Goal: Task Accomplishment & Management: Complete application form

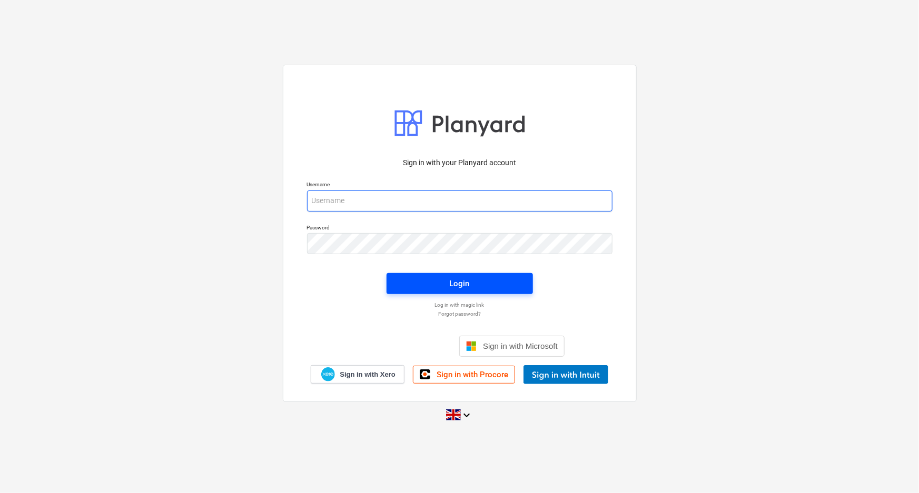
type input "[EMAIL_ADDRESS][DOMAIN_NAME]"
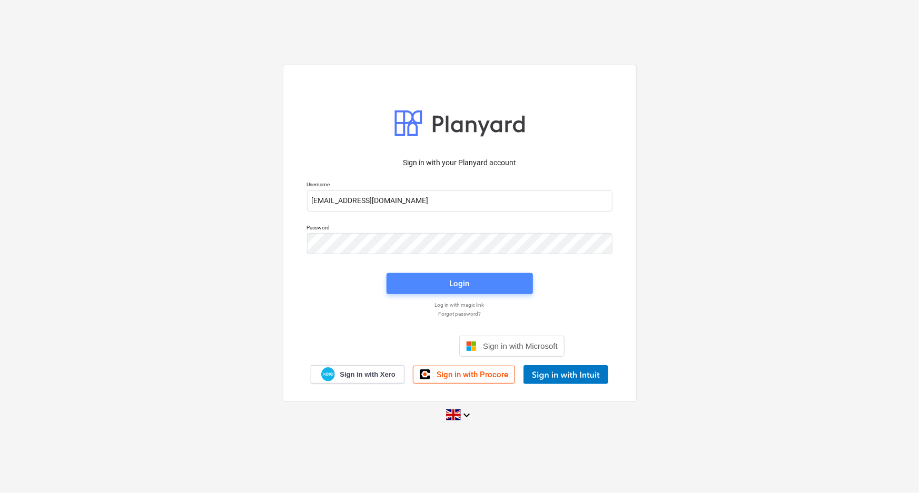
click at [436, 285] on span "Login" at bounding box center [459, 284] width 121 height 14
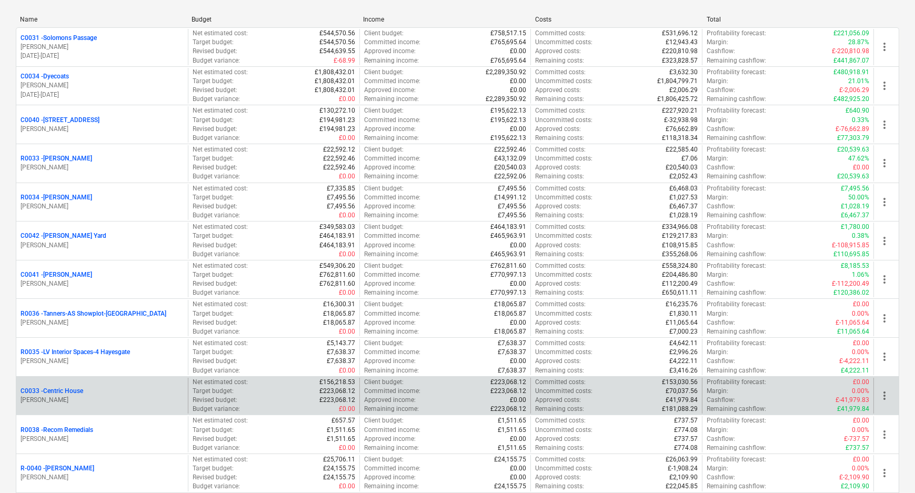
scroll to position [304, 0]
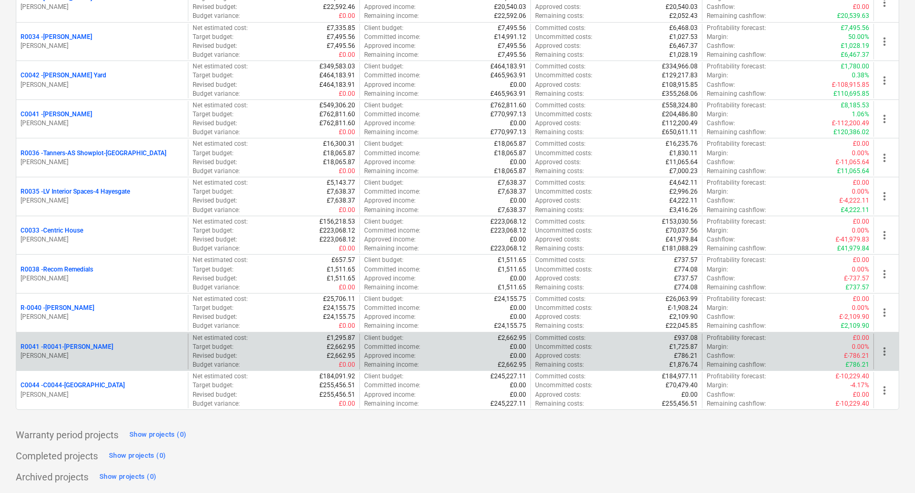
click at [84, 345] on p "R0041 - R0041-[PERSON_NAME]" at bounding box center [67, 347] width 93 height 9
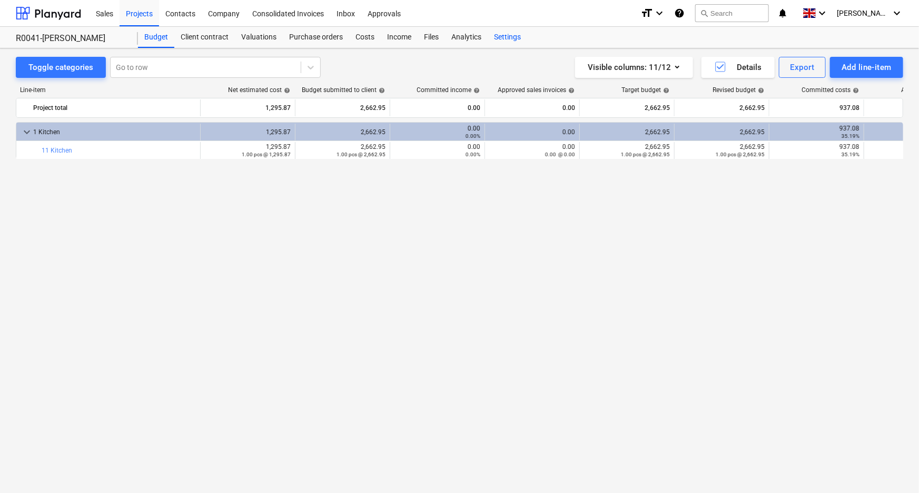
click at [507, 38] on div "Settings" at bounding box center [506, 37] width 39 height 21
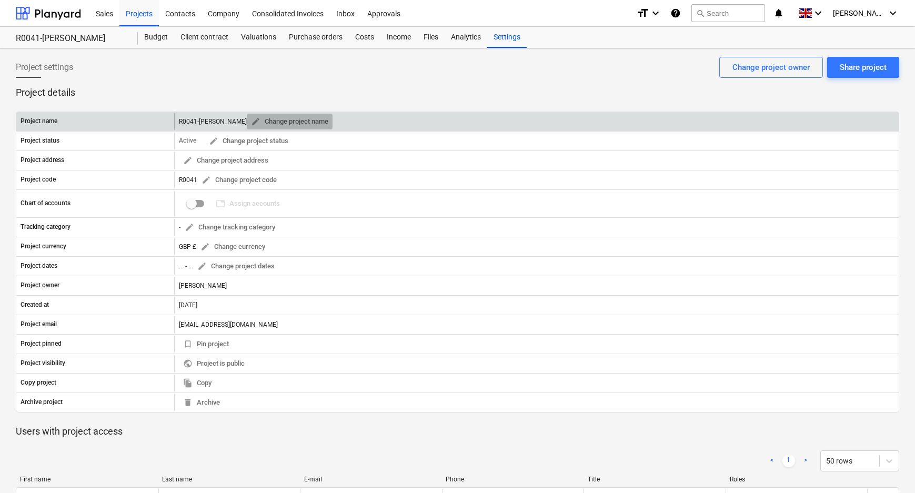
click at [251, 121] on span "edit" at bounding box center [255, 121] width 9 height 9
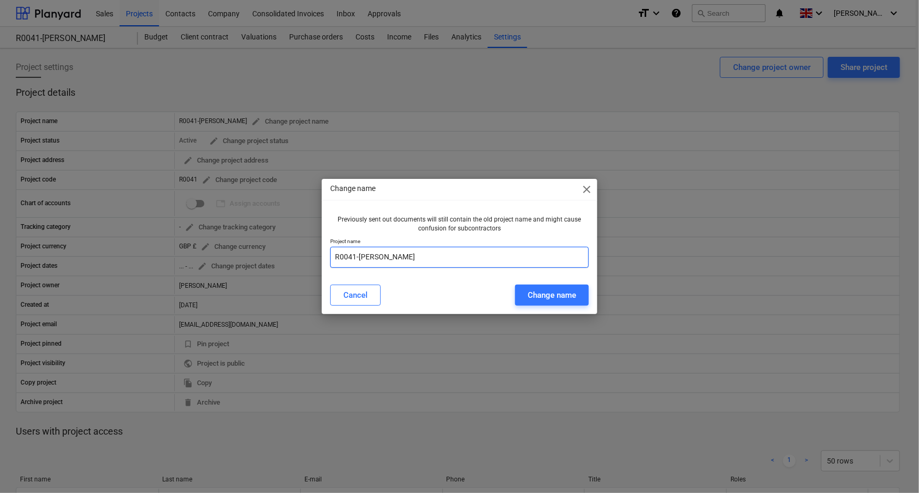
drag, startPoint x: 358, startPoint y: 258, endPoint x: 281, endPoint y: 257, distance: 77.4
click at [281, 257] on div "Change name close Previously sent out documents will still contain the old proj…" at bounding box center [459, 246] width 919 height 493
type input "[PERSON_NAME]"
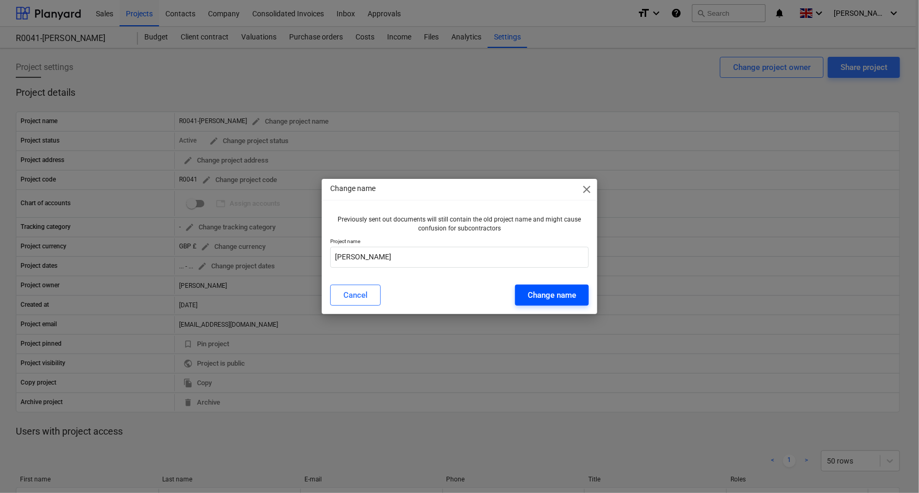
click at [562, 298] on div "Change name" at bounding box center [551, 295] width 48 height 14
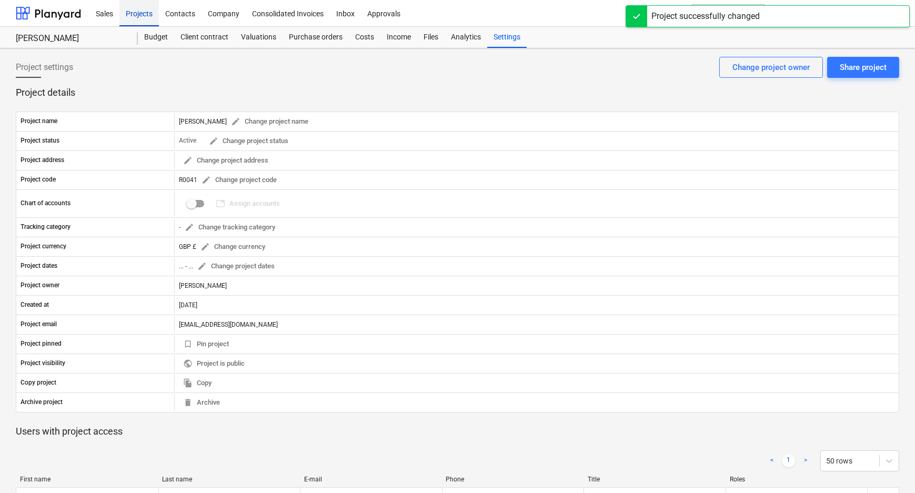
click at [151, 9] on div "Projects" at bounding box center [138, 12] width 39 height 27
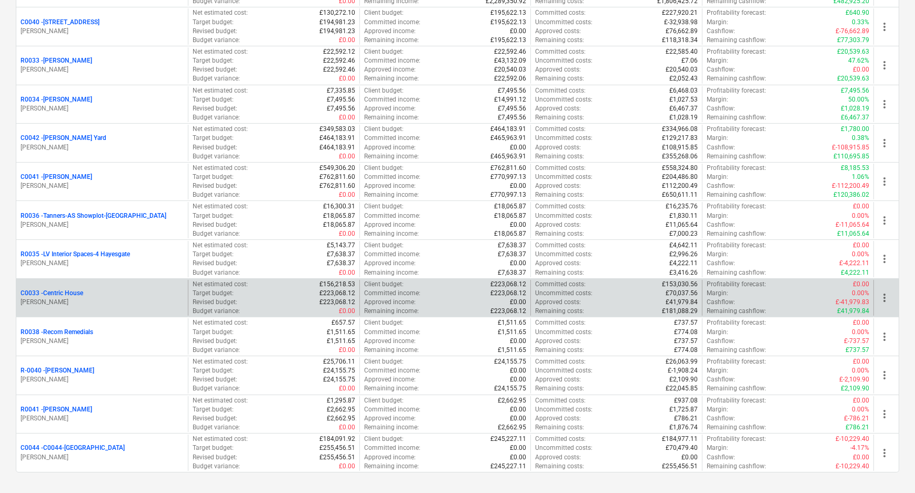
scroll to position [304, 0]
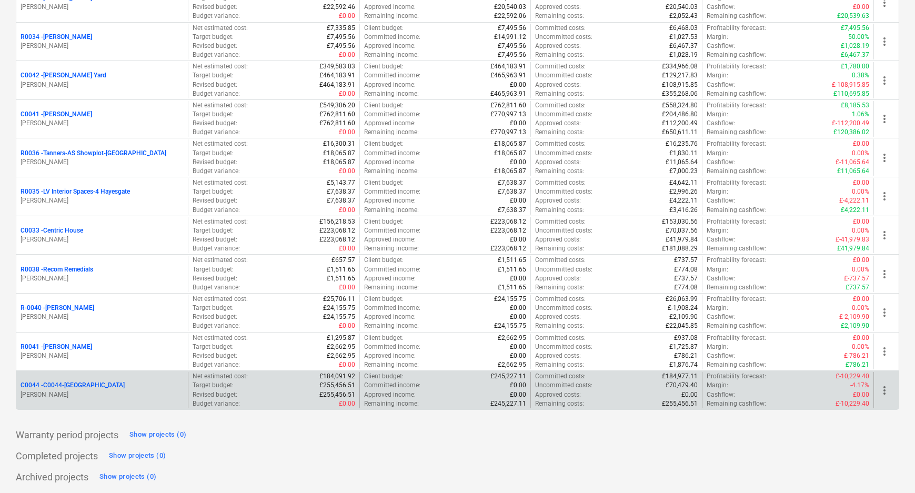
click at [78, 384] on p "C0044 - C0044-[GEOGRAPHIC_DATA]" at bounding box center [73, 385] width 104 height 9
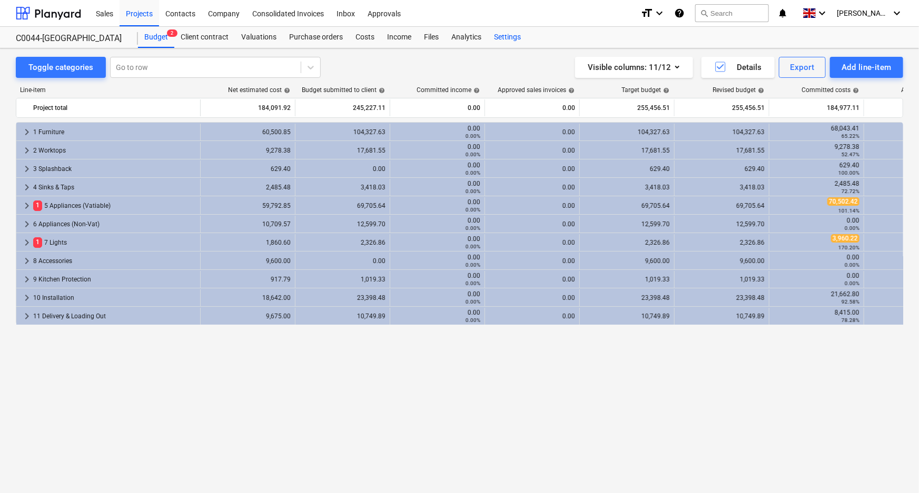
click at [506, 38] on div "Settings" at bounding box center [506, 37] width 39 height 21
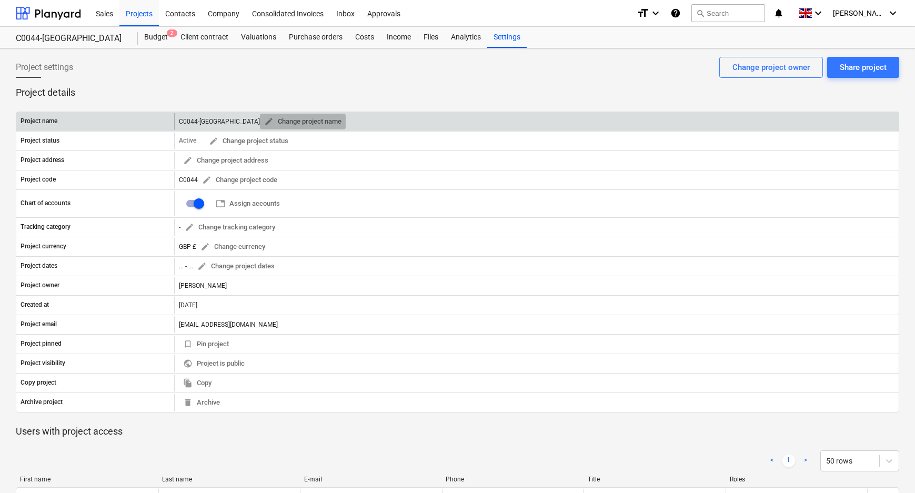
click at [264, 117] on span "edit" at bounding box center [268, 121] width 9 height 9
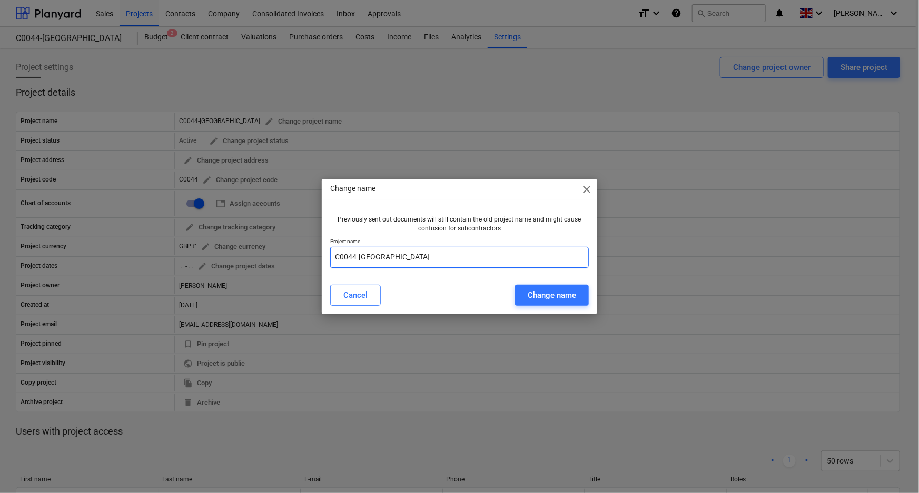
drag, startPoint x: 358, startPoint y: 256, endPoint x: 305, endPoint y: 256, distance: 52.6
click at [305, 256] on div "Change name close Previously sent out documents will still contain the old proj…" at bounding box center [459, 246] width 919 height 493
type input "Aylesford"
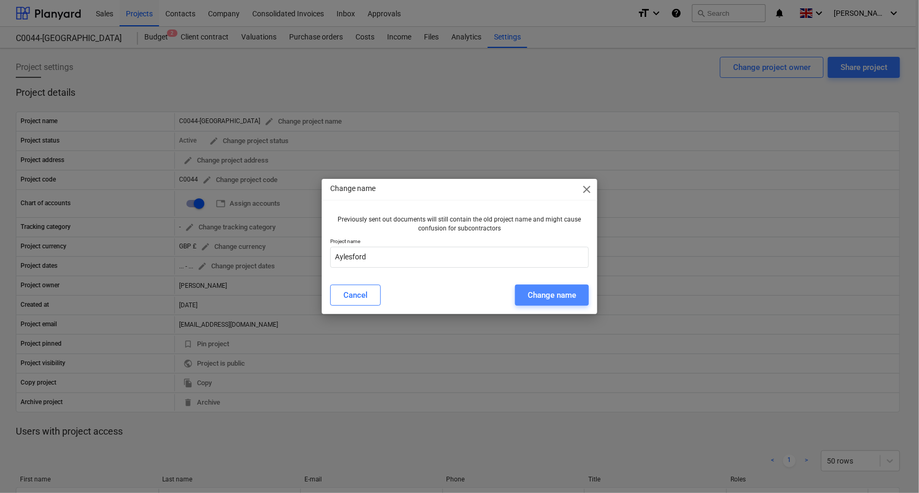
click at [532, 298] on div "Change name" at bounding box center [551, 295] width 48 height 14
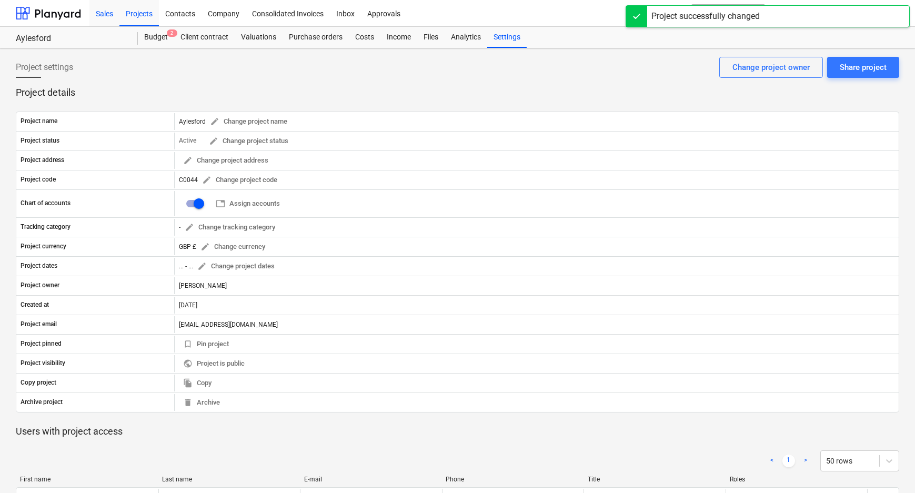
click at [112, 16] on div "Sales" at bounding box center [104, 12] width 30 height 27
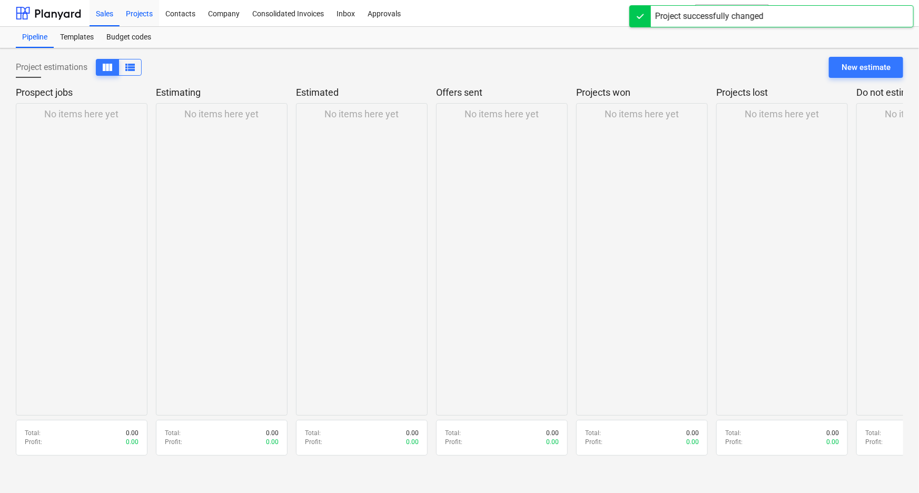
click at [133, 15] on div "Projects" at bounding box center [138, 12] width 39 height 27
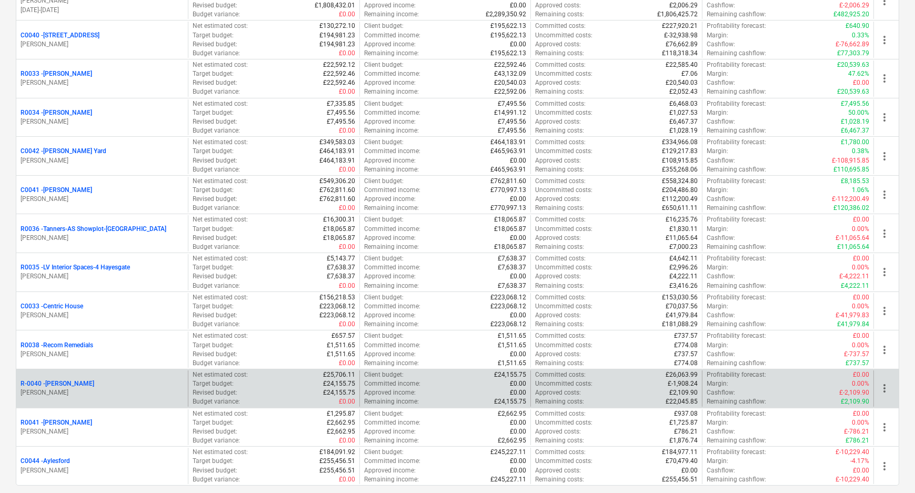
scroll to position [239, 0]
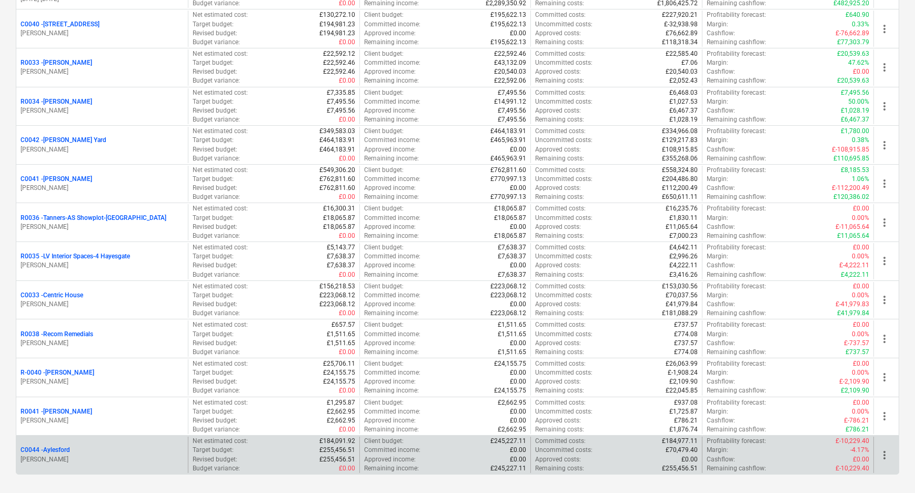
click at [68, 447] on p "C0044 - [GEOGRAPHIC_DATA]" at bounding box center [45, 450] width 49 height 9
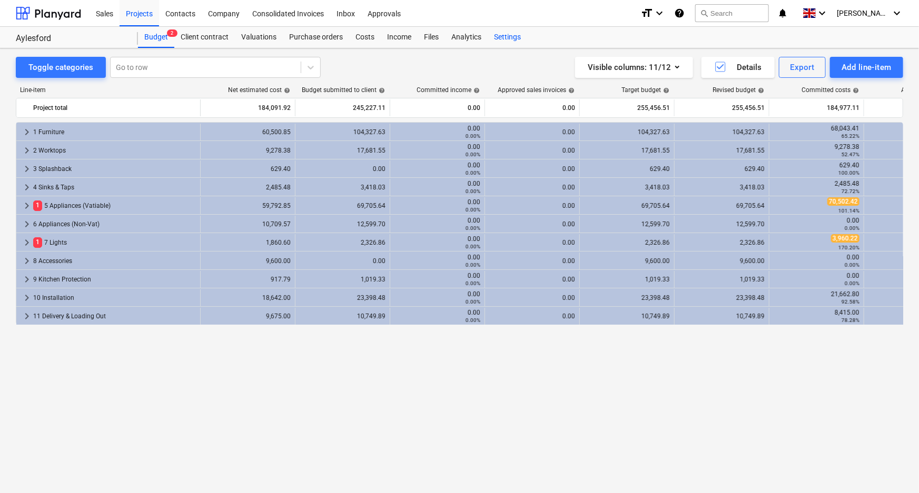
click at [507, 36] on div "Settings" at bounding box center [506, 37] width 39 height 21
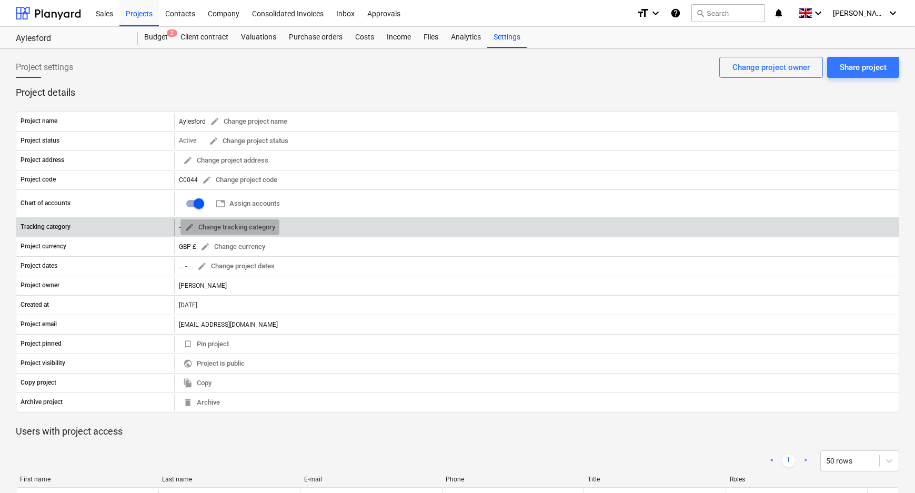
click at [190, 227] on span "edit" at bounding box center [189, 227] width 9 height 9
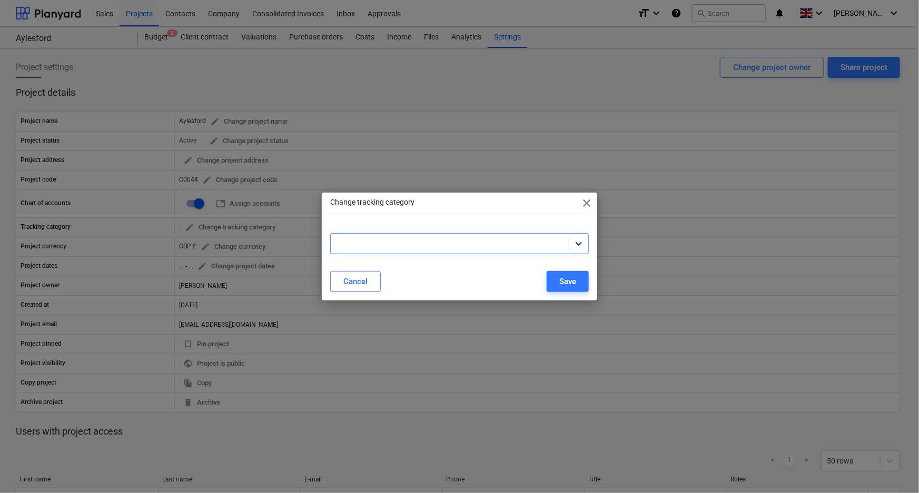
click at [579, 240] on icon at bounding box center [578, 243] width 11 height 11
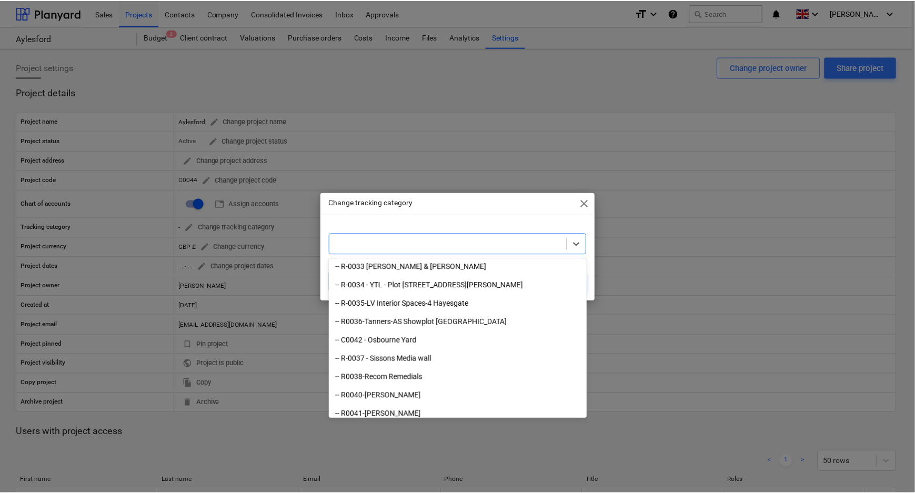
scroll to position [1390, 0]
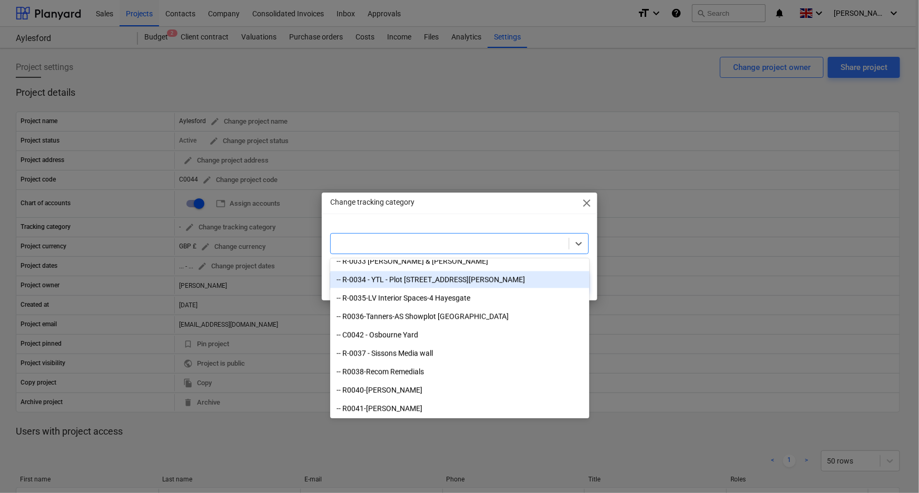
click at [142, 15] on div "Change tracking category close option -- R-0034 - YTL - Plot [STREET_ADDRESS][P…" at bounding box center [459, 246] width 919 height 493
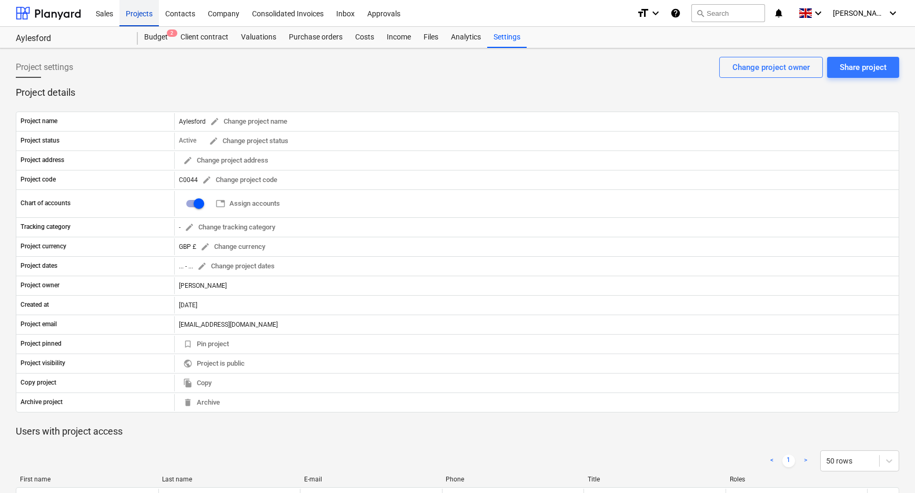
click at [145, 18] on div "Projects" at bounding box center [138, 12] width 39 height 27
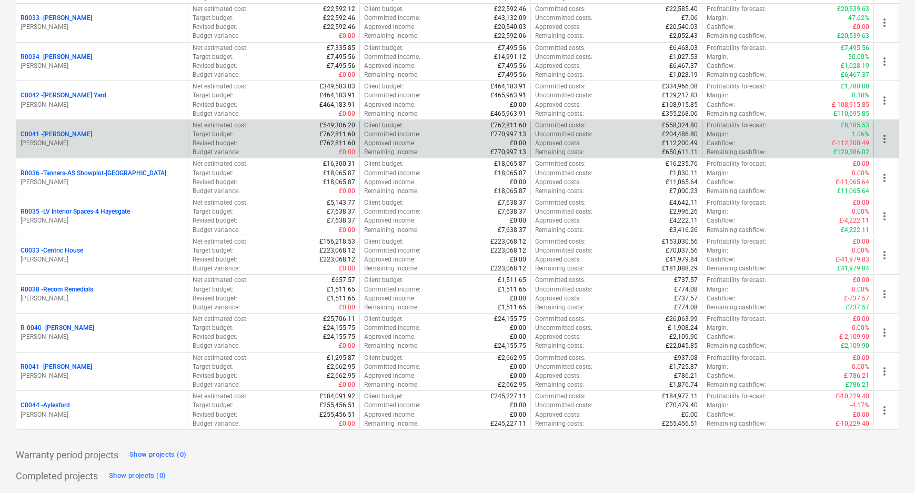
scroll to position [287, 0]
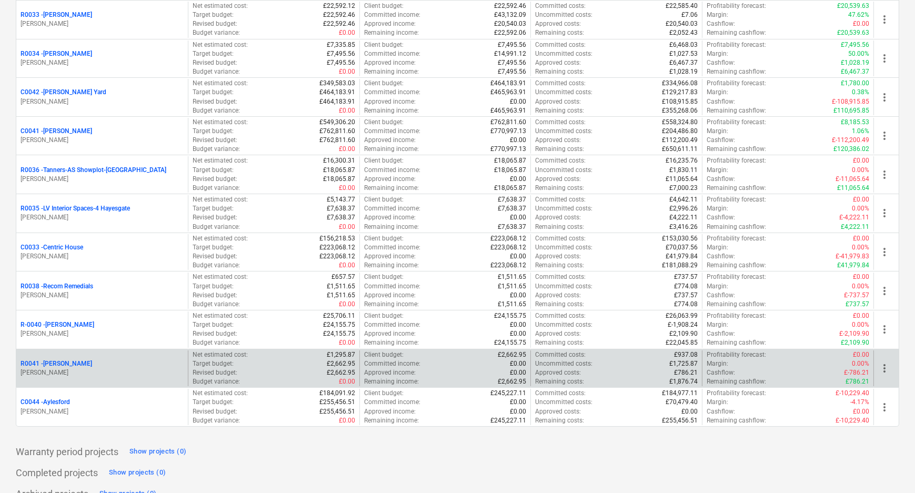
click at [57, 364] on p "R0041 - [PERSON_NAME]" at bounding box center [57, 364] width 72 height 9
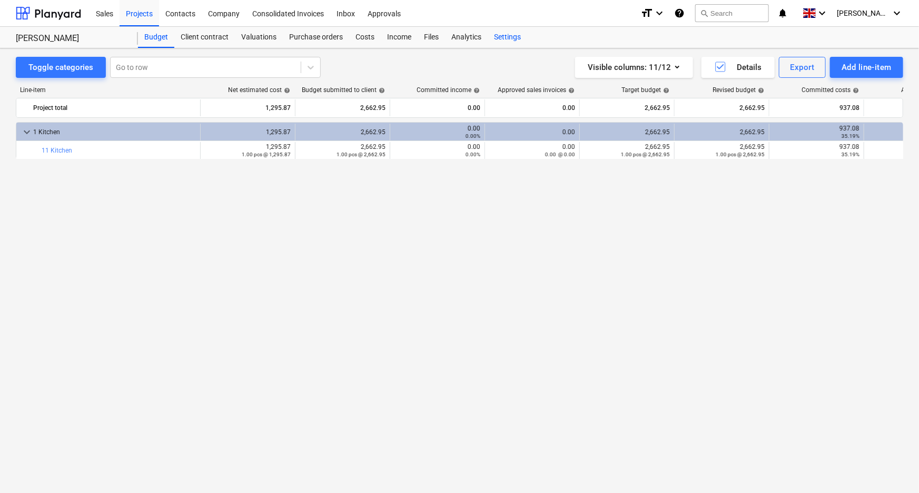
click at [502, 39] on div "Settings" at bounding box center [506, 37] width 39 height 21
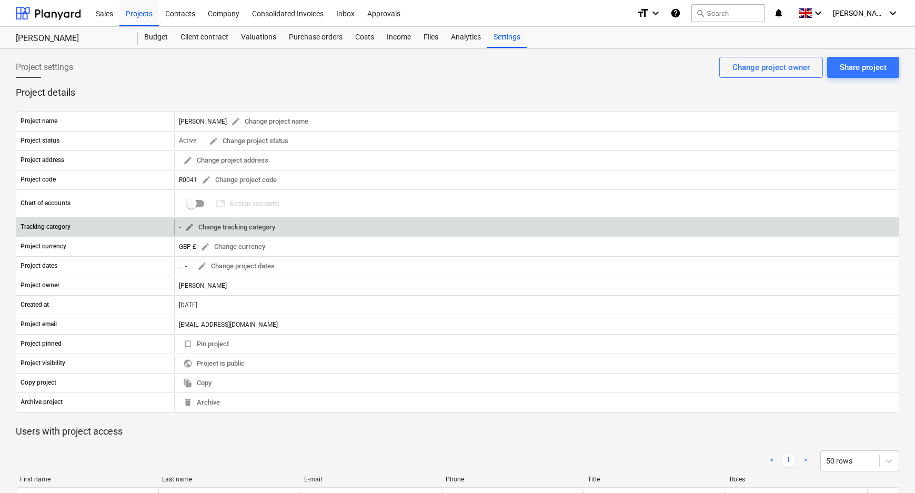
click at [193, 224] on span "edit" at bounding box center [189, 227] width 9 height 9
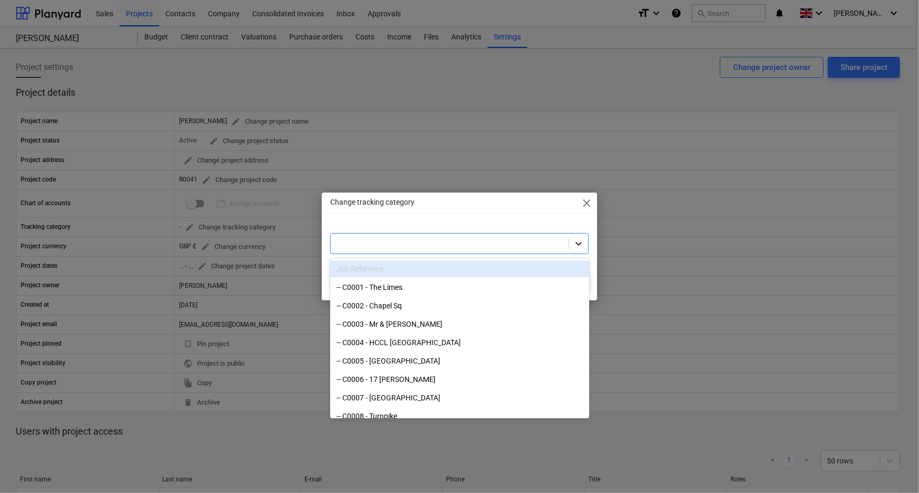
click at [575, 242] on icon at bounding box center [578, 243] width 11 height 11
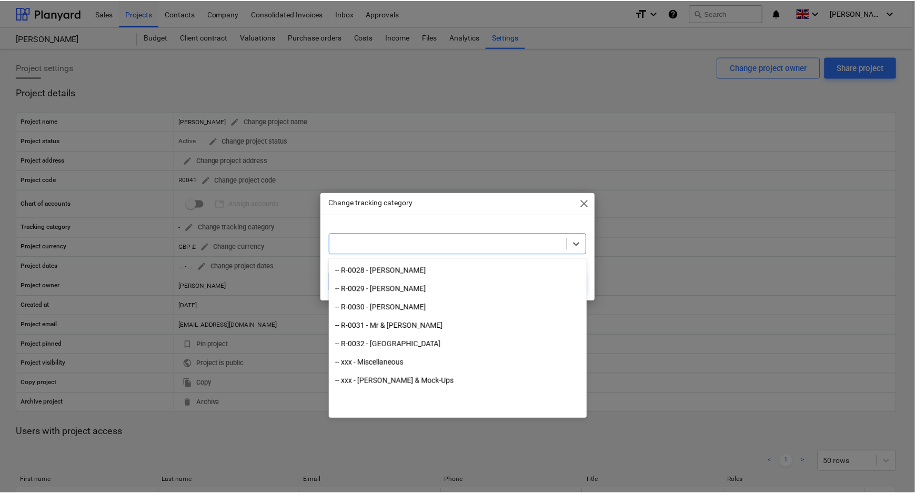
scroll to position [1390, 0]
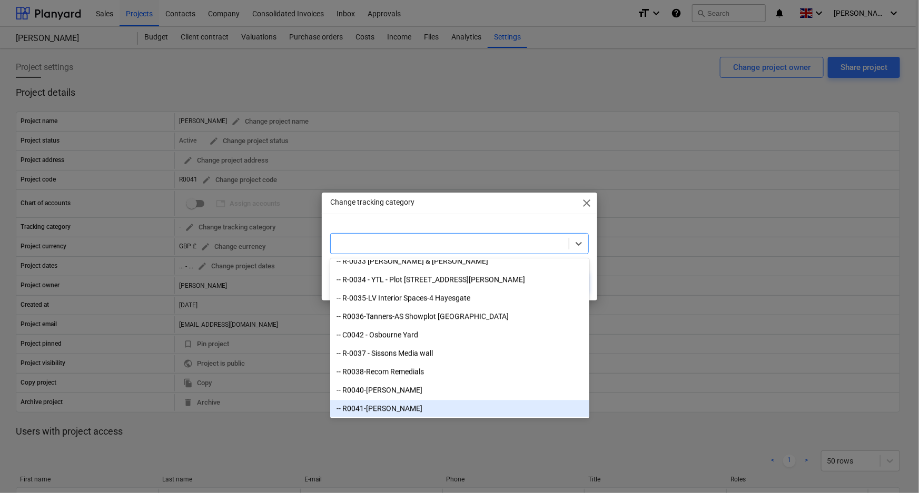
click at [434, 403] on div "-- R0041-[PERSON_NAME]" at bounding box center [459, 408] width 259 height 17
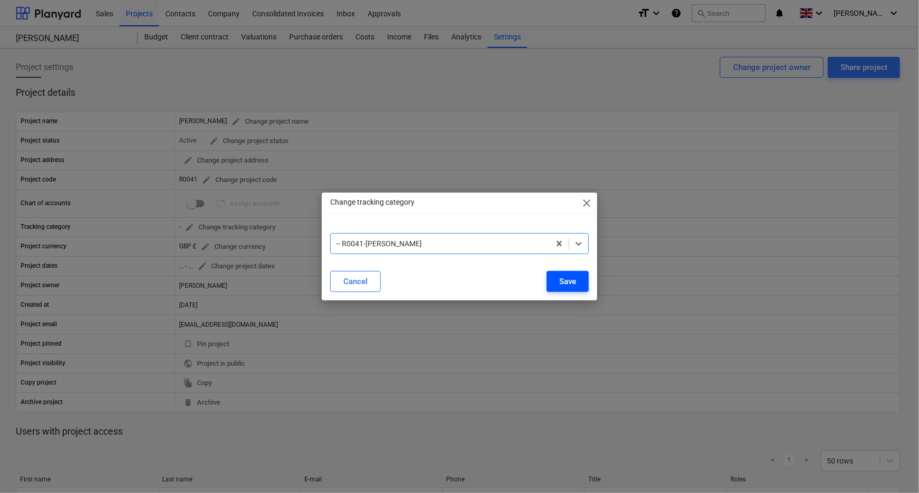
click at [571, 289] on button "Save" at bounding box center [567, 281] width 42 height 21
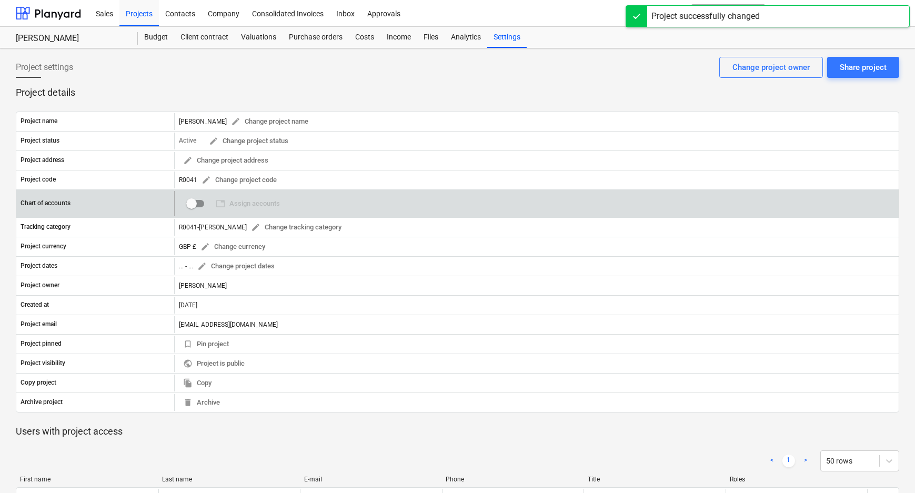
click at [195, 205] on input "checkbox" at bounding box center [191, 203] width 25 height 25
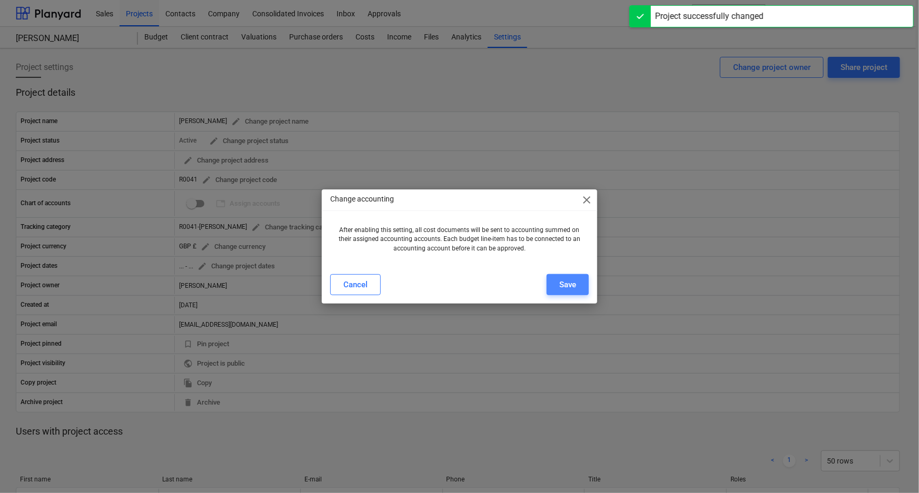
click at [563, 283] on div "Save" at bounding box center [567, 285] width 17 height 14
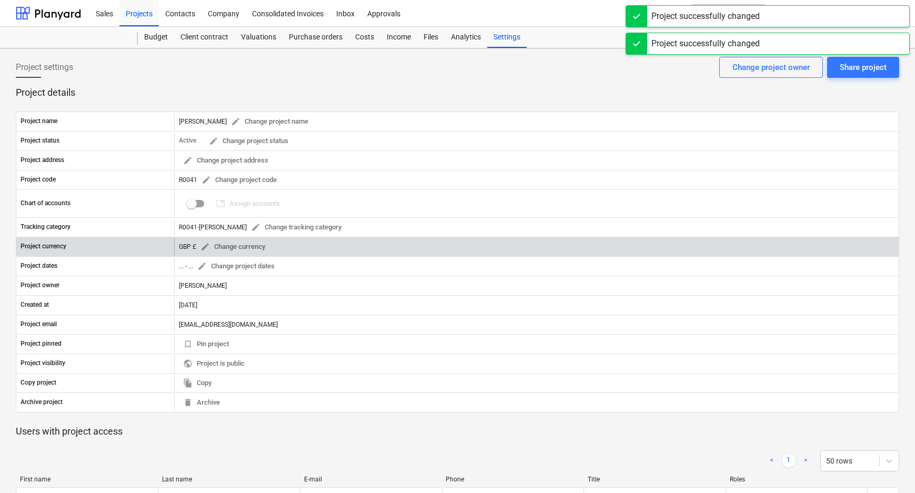
checkbox input "true"
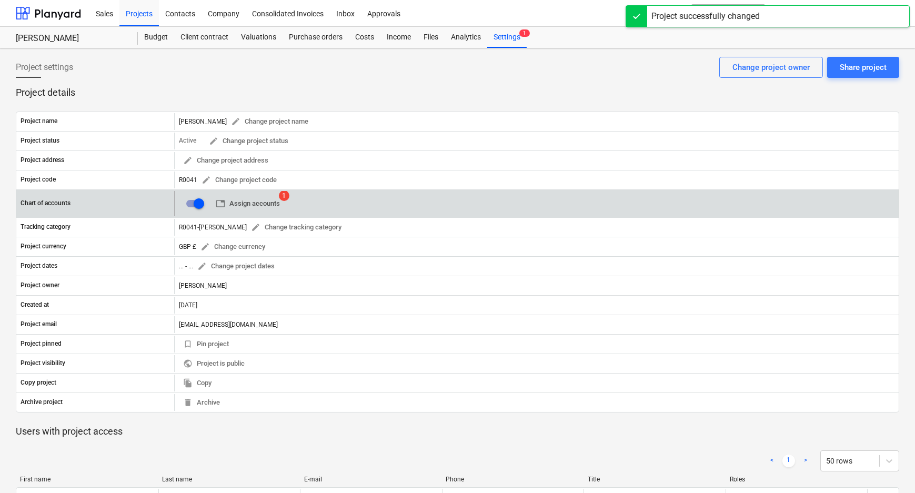
click at [267, 204] on span "table Assign accounts" at bounding box center [248, 204] width 64 height 12
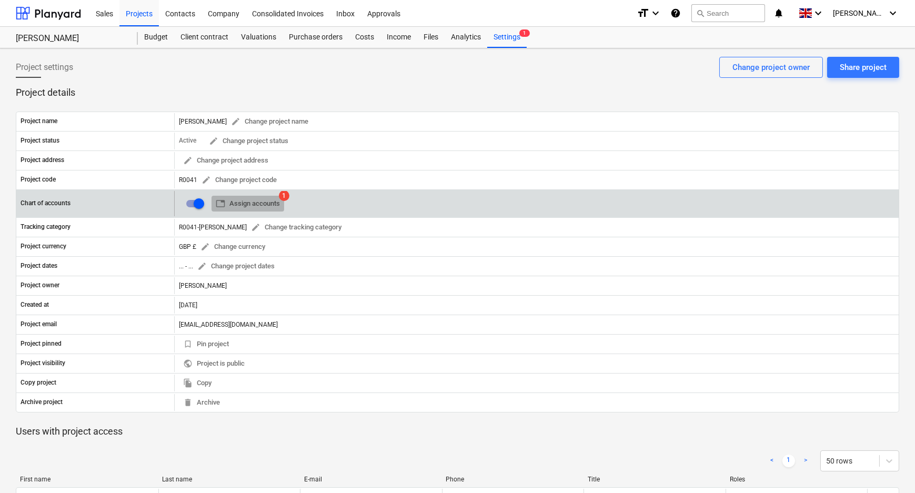
click at [268, 199] on span "table Assign accounts" at bounding box center [248, 204] width 64 height 12
click at [201, 204] on input "checkbox" at bounding box center [198, 203] width 25 height 25
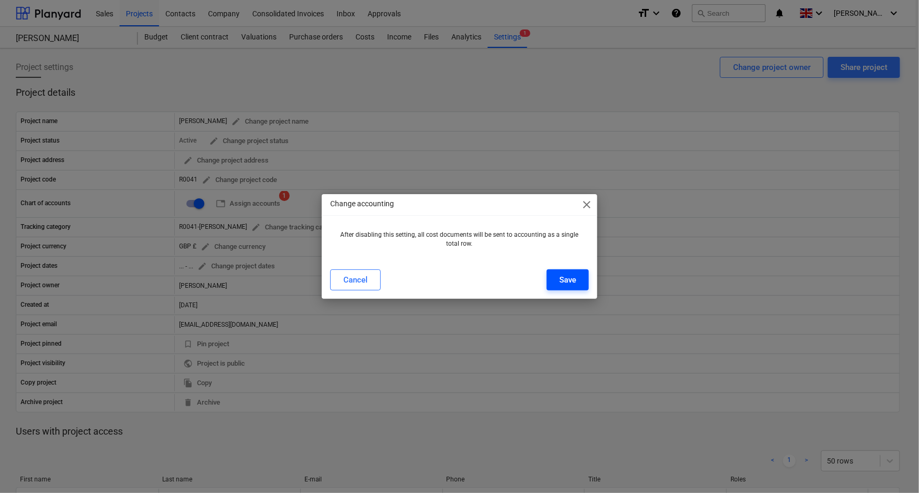
click at [580, 274] on button "Save" at bounding box center [567, 280] width 42 height 21
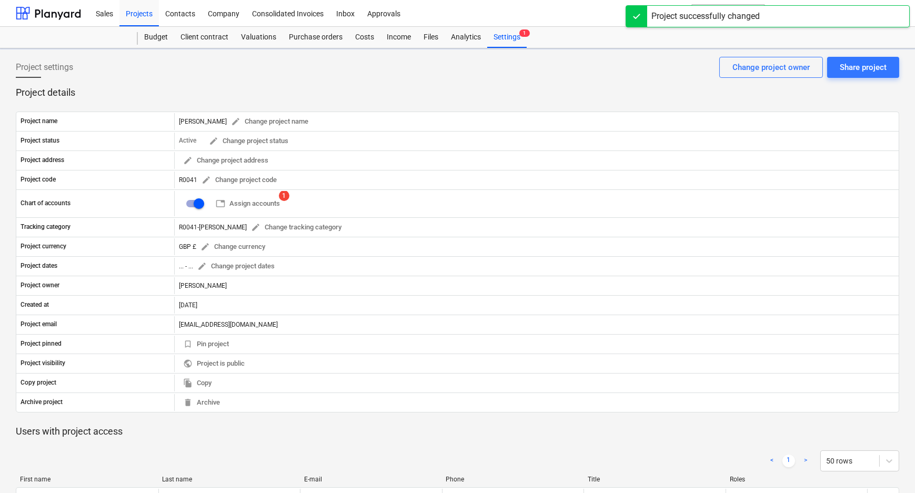
checkbox input "false"
click at [134, 12] on div "Projects" at bounding box center [138, 12] width 39 height 27
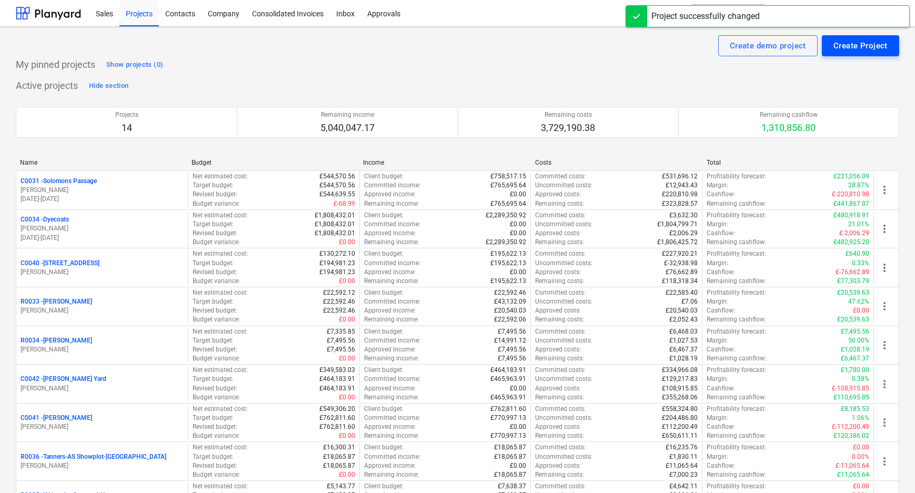
click at [875, 46] on div "Create Project" at bounding box center [861, 46] width 54 height 14
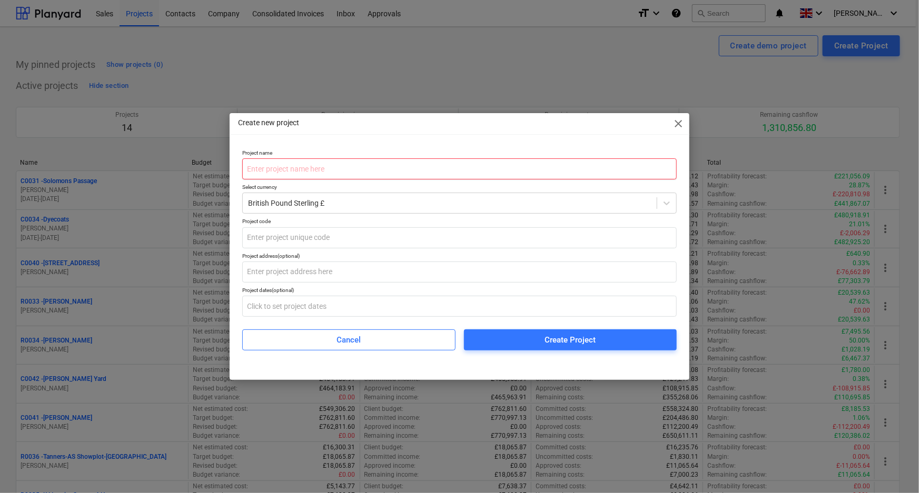
click at [352, 168] on input "text" at bounding box center [459, 168] width 434 height 21
click at [349, 169] on input "text" at bounding box center [459, 168] width 434 height 21
click at [303, 169] on input "text" at bounding box center [459, 168] width 434 height 21
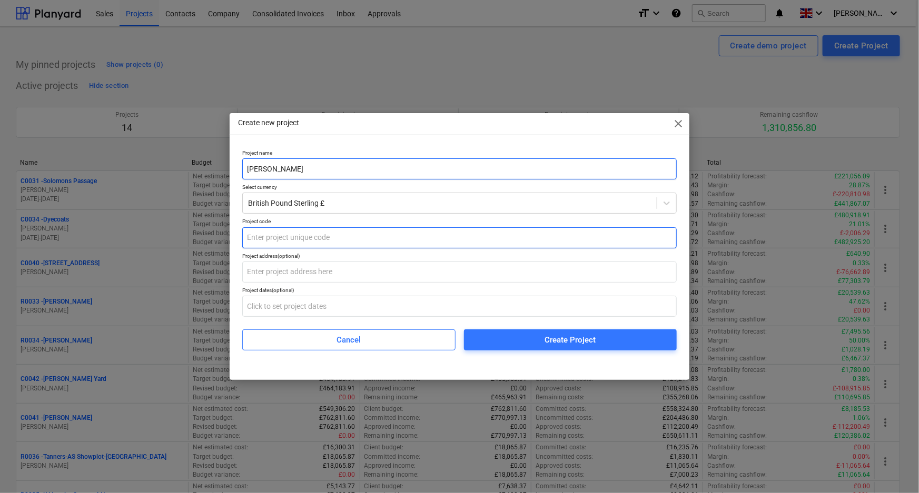
type input "[PERSON_NAME]"
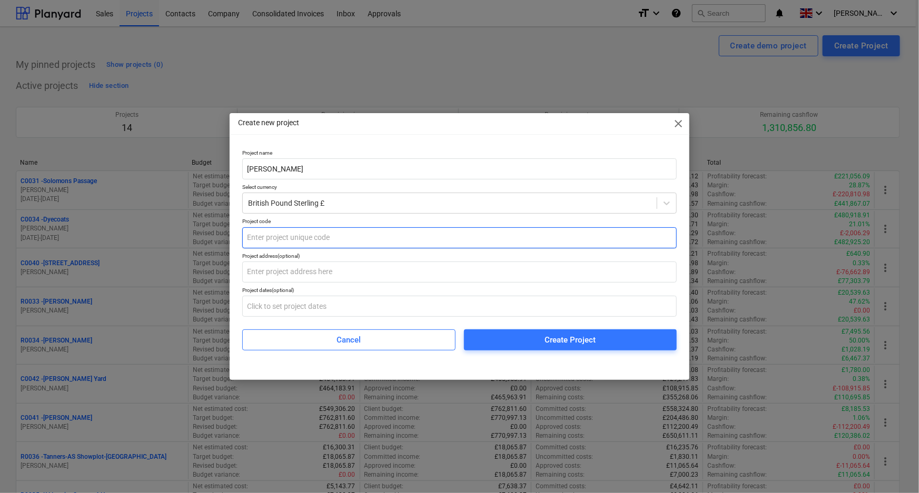
click at [312, 236] on input "text" at bounding box center [459, 237] width 434 height 21
type input "R1042"
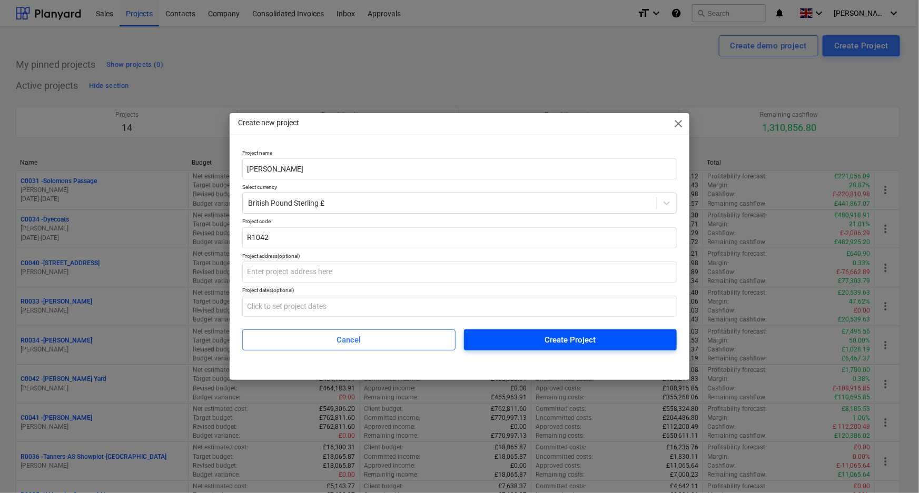
click at [584, 345] on div "Create Project" at bounding box center [569, 340] width 51 height 14
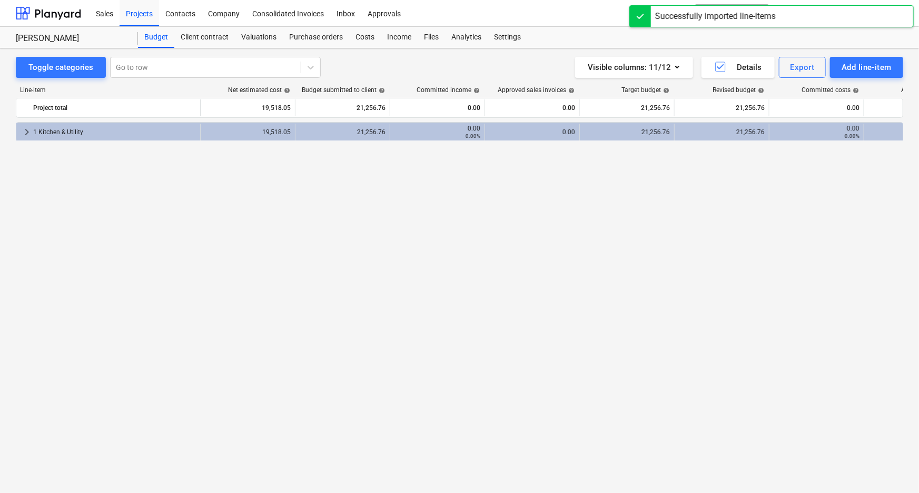
click at [384, 262] on div "keyboard_arrow_right 1 Kitchen & Utility 19,518.05 21,256.76 0.00 0.00% 0.00 21…" at bounding box center [459, 285] width 887 height 327
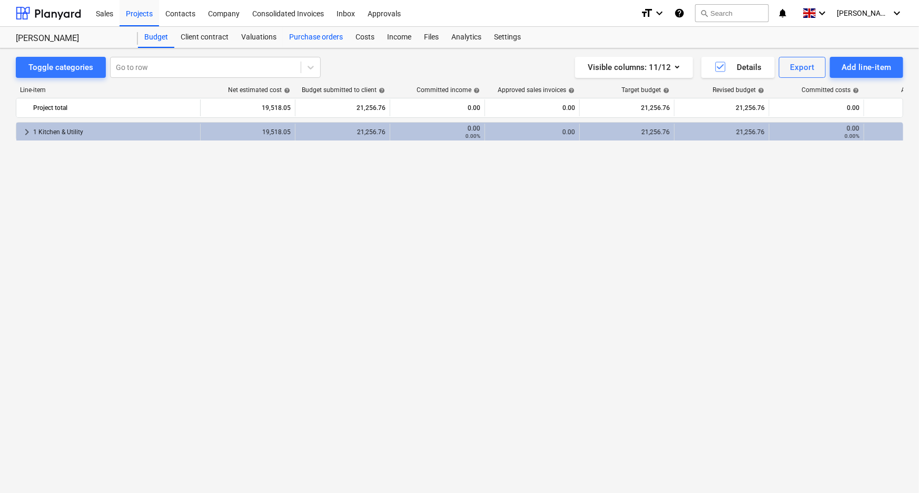
click at [308, 38] on div "Purchase orders" at bounding box center [316, 37] width 66 height 21
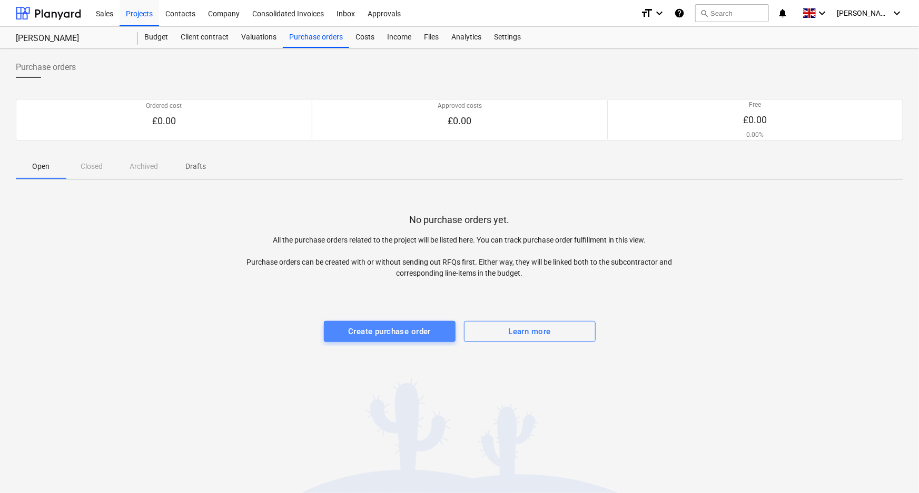
click at [394, 326] on div "Create purchase order" at bounding box center [389, 332] width 83 height 14
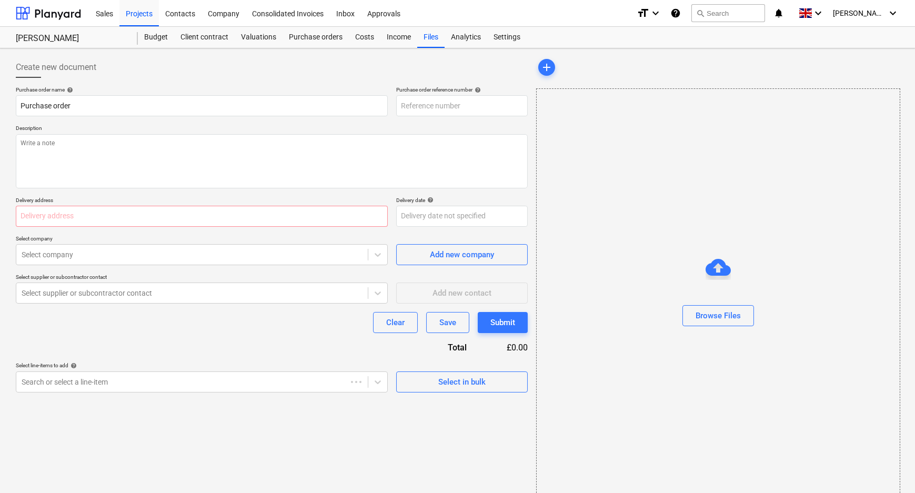
type textarea "x"
type input "R1042-PO-001"
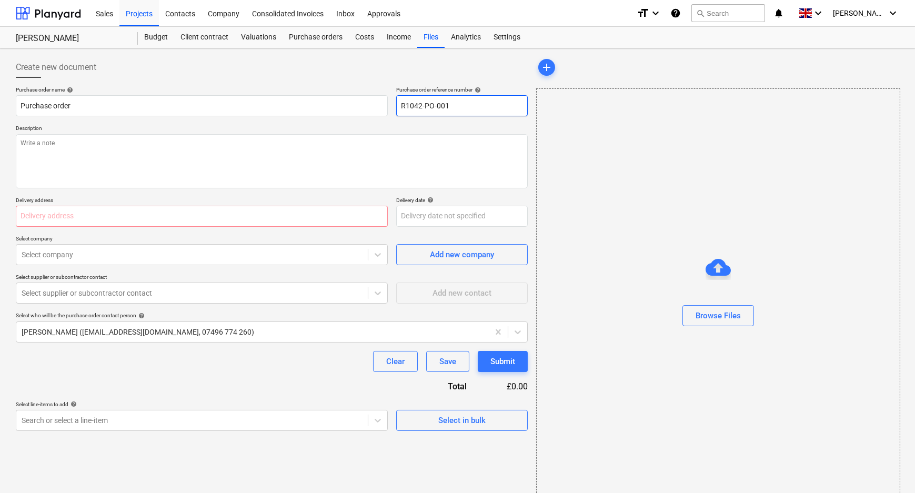
click at [484, 105] on input "R1042-PO-001" at bounding box center [462, 105] width 132 height 21
type textarea "x"
type input "R1042-PO-001-"
type textarea "x"
type input "R1042-PO-001-C"
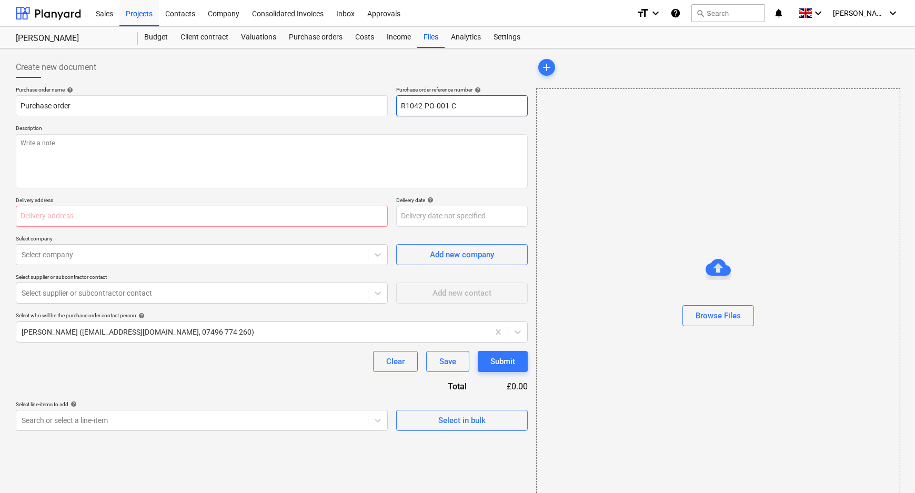
type textarea "x"
type input "R1042-PO-001-Ca"
type textarea "x"
type input "R1042-PO-001-Cap"
type textarea "x"
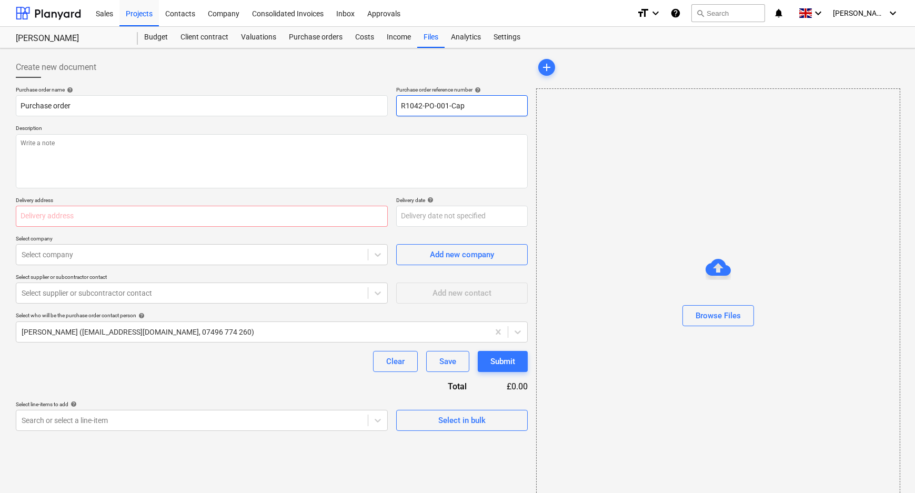
type input "R1042-PO-001-Capl"
type textarea "x"
type input "R1042-PO-001-[PERSON_NAME]"
type textarea "x"
type input "R1042-PO-001-[PERSON_NAME]-"
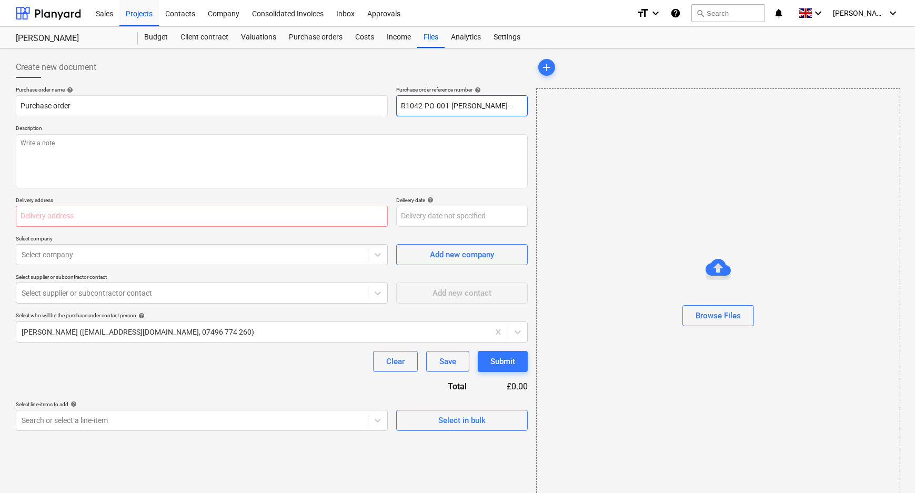
type textarea "x"
type input "R1042-PO-001-[PERSON_NAME]-S"
type textarea "x"
type input "R1042-PO-001-[PERSON_NAME]-"
type textarea "x"
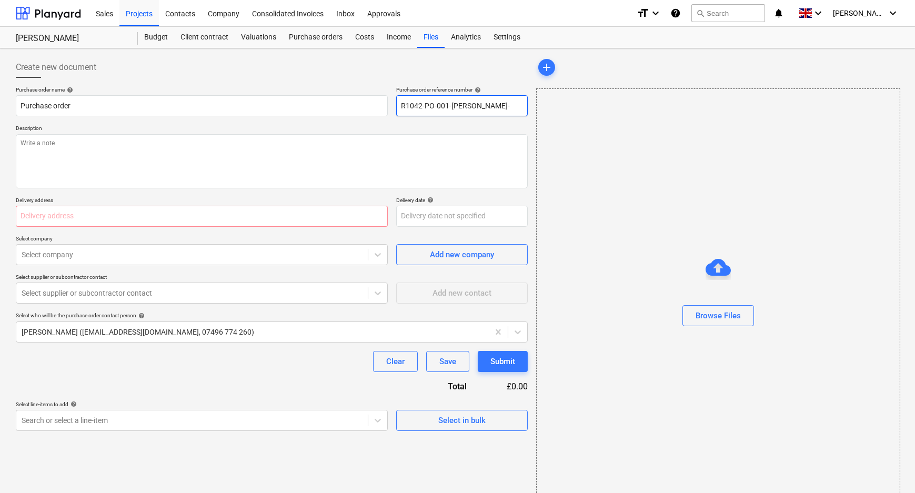
type input "R1042-PO-001-[PERSON_NAME]-H"
type textarea "x"
type input "R1042-PO-001-Caple-Ha"
type textarea "x"
type input "R1042-PO-001-[PERSON_NAME]-Har"
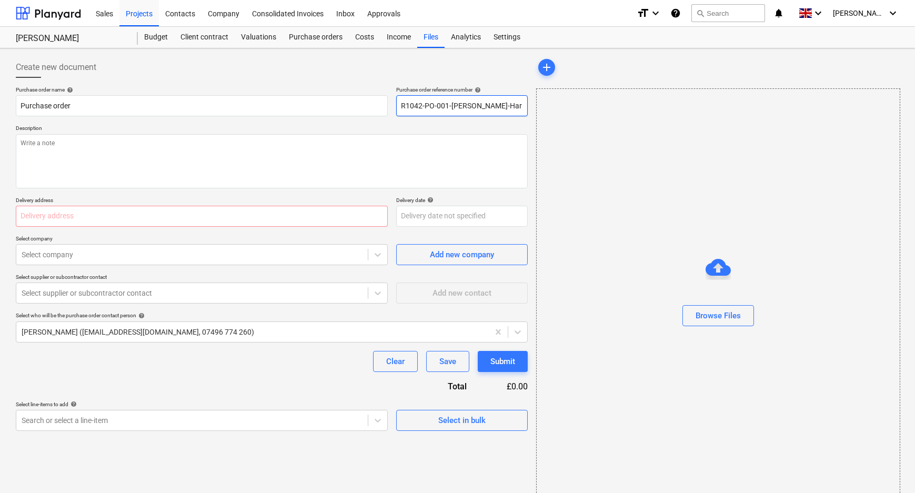
type textarea "x"
type input "R1042-PO-001-[PERSON_NAME]"
type textarea "x"
type input "R1042-PO-001-[PERSON_NAME]"
type textarea "x"
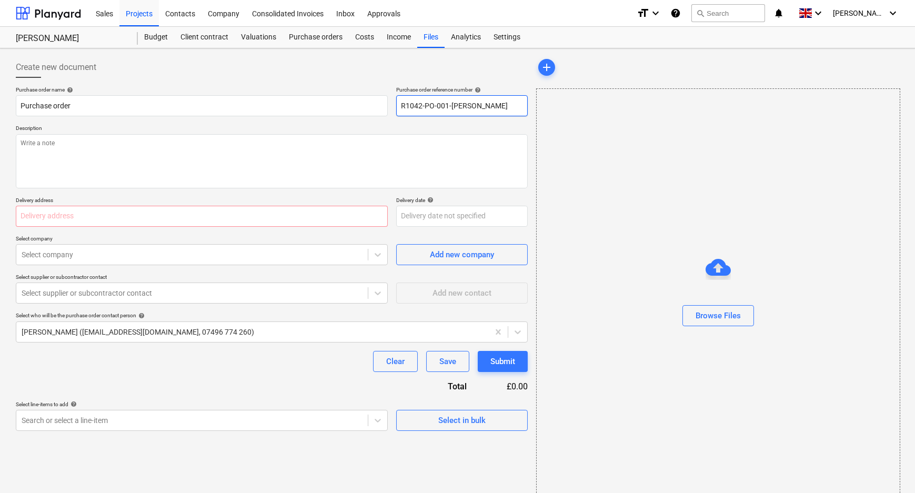
type input "R1042-PO-001-[PERSON_NAME]"
type textarea "x"
type input "R1042-PO-001-[PERSON_NAME]"
type textarea "x"
type input "R1042-PO-001-[PERSON_NAME]"
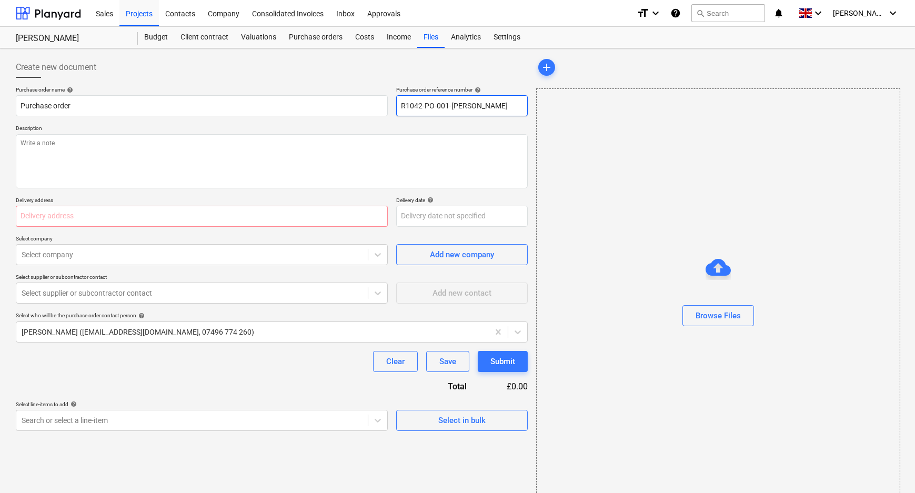
type textarea "x"
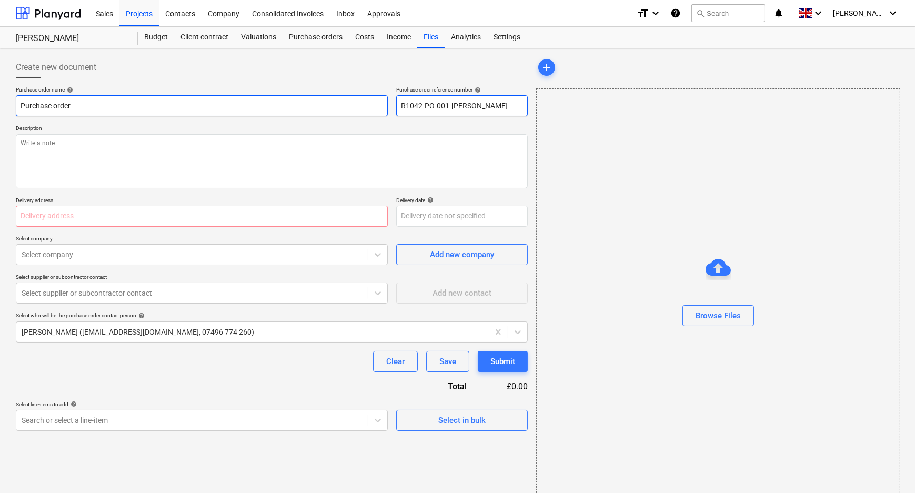
drag, startPoint x: 520, startPoint y: 108, endPoint x: 297, endPoint y: 102, distance: 222.2
click at [297, 102] on div "Purchase order name help Purchase order Purchase order reference number help R1…" at bounding box center [272, 101] width 512 height 30
type input "R1042-PO-001-[PERSON_NAME]"
drag, startPoint x: 158, startPoint y: 104, endPoint x: -30, endPoint y: 99, distance: 188.0
click at [0, 99] on html "Sales Projects Contacts Company Consolidated Invoices Inbox Approvals format_si…" at bounding box center [457, 246] width 915 height 493
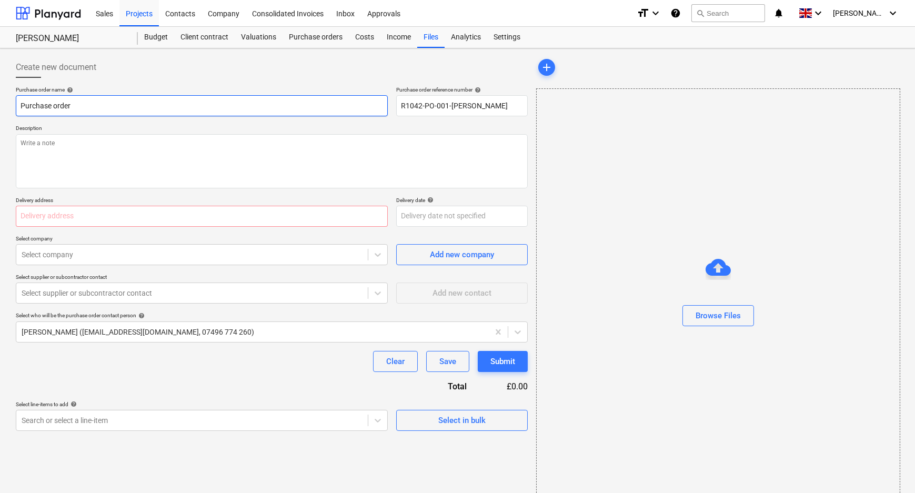
paste input "R1042-PO-001-[PERSON_NAME]"
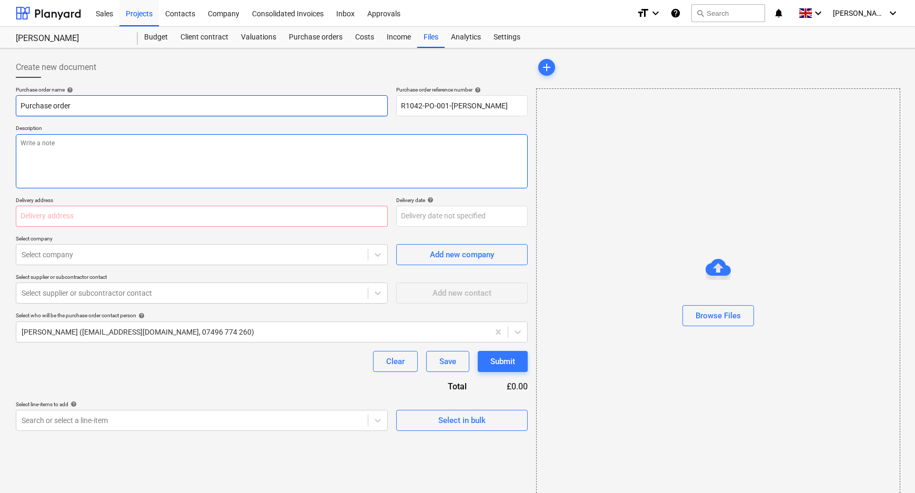
type textarea "x"
type input "R1042-PO-001-[PERSON_NAME]"
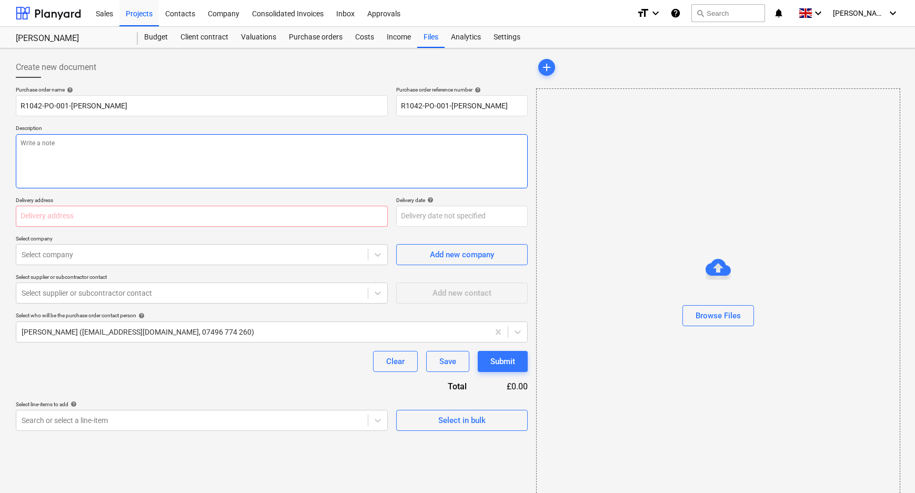
click at [168, 156] on textarea at bounding box center [272, 161] width 512 height 54
paste textarea "R1042-PO-001-[PERSON_NAME]"
type textarea "x"
type textarea "R1042-PO-001-[PERSON_NAME]"
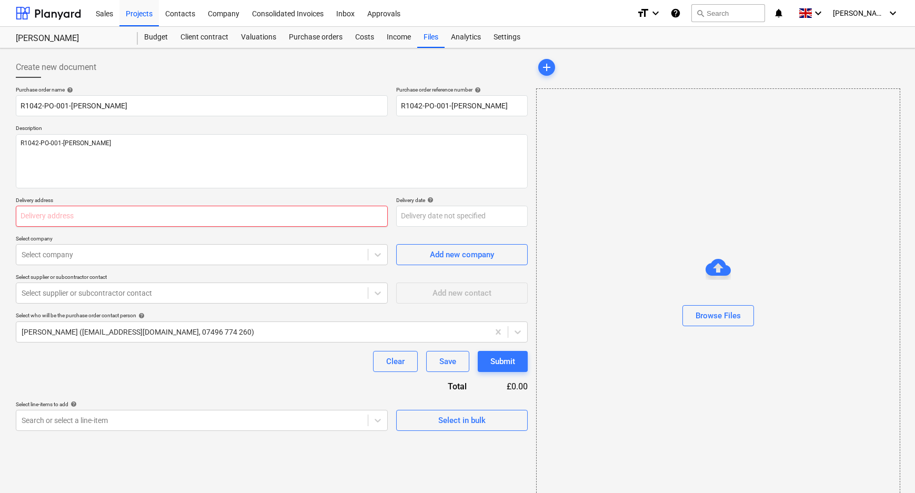
drag, startPoint x: 100, startPoint y: 227, endPoint x: 102, endPoint y: 215, distance: 12.7
click at [100, 226] on div "Purchase order name help R1042-PO-001-[PERSON_NAME] Purchase order reference nu…" at bounding box center [272, 258] width 512 height 345
click at [102, 214] on input "text" at bounding box center [202, 216] width 372 height 21
paste input "L and B Transport Ltd, [STREET_ADDRESS]"
type textarea "x"
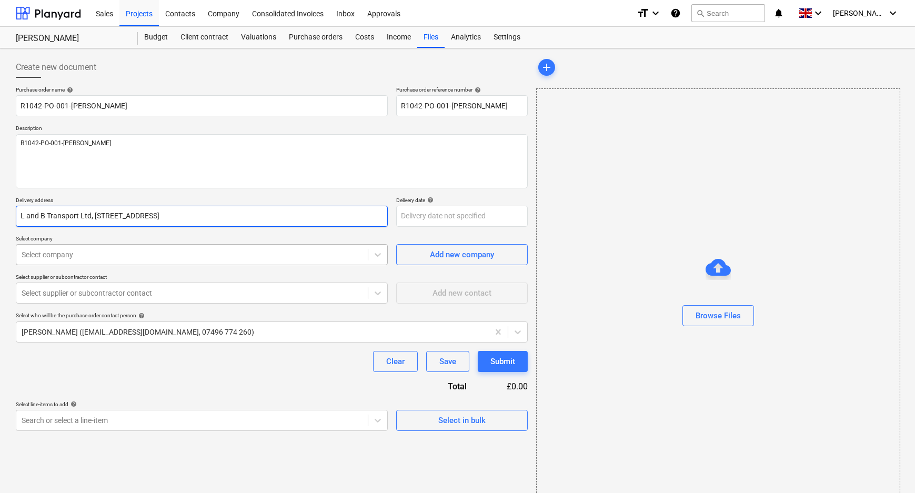
type input "L and B Transport Ltd, [STREET_ADDRESS]"
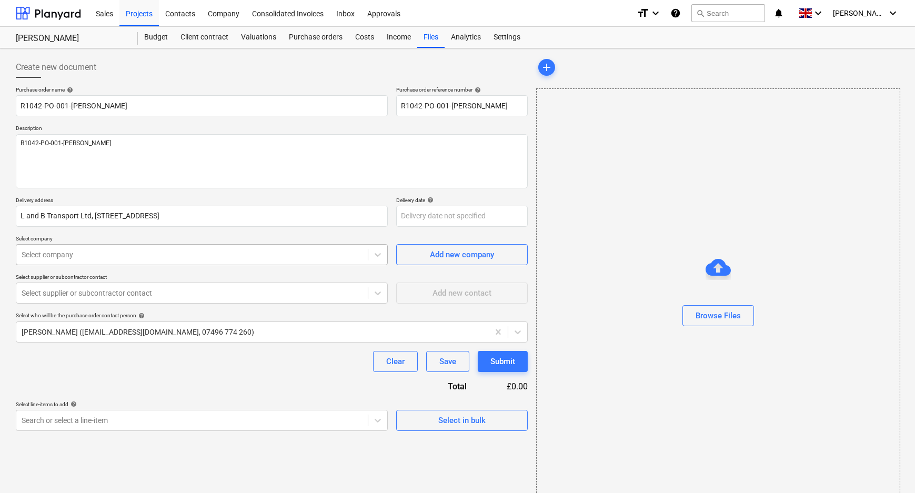
type textarea "x"
click at [153, 254] on div at bounding box center [192, 255] width 341 height 11
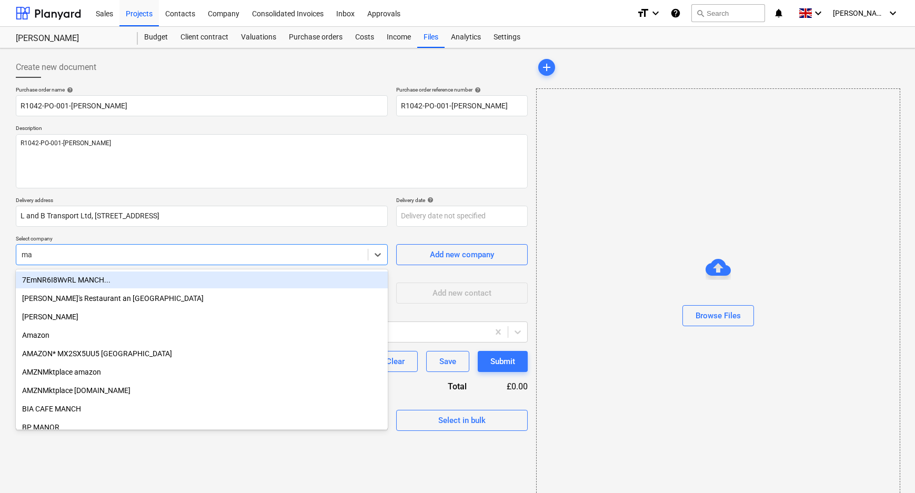
type input "mau"
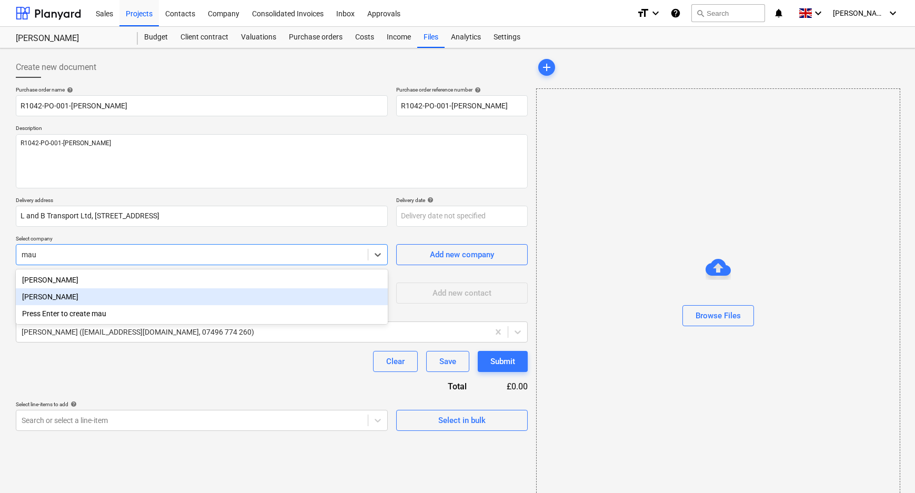
click at [135, 296] on div "[PERSON_NAME]" at bounding box center [202, 296] width 372 height 17
type textarea "x"
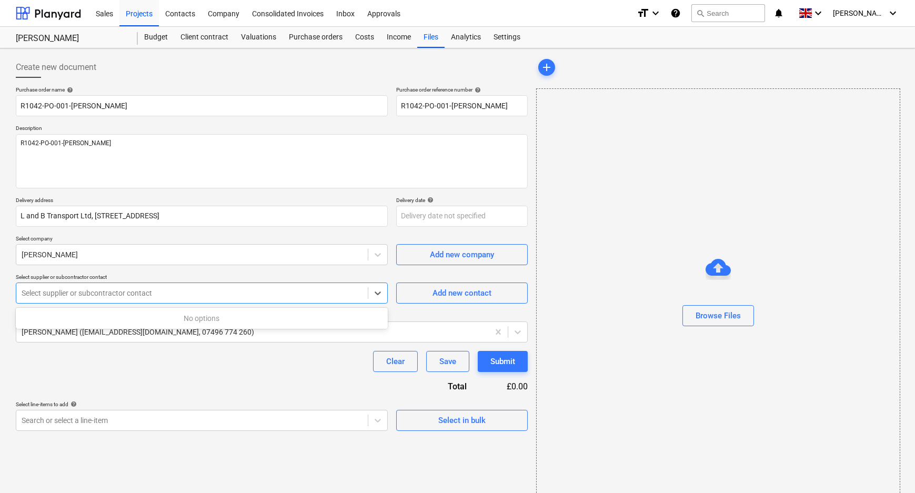
click at [156, 290] on div at bounding box center [192, 293] width 341 height 11
type textarea "x"
click at [158, 253] on div at bounding box center [192, 255] width 341 height 11
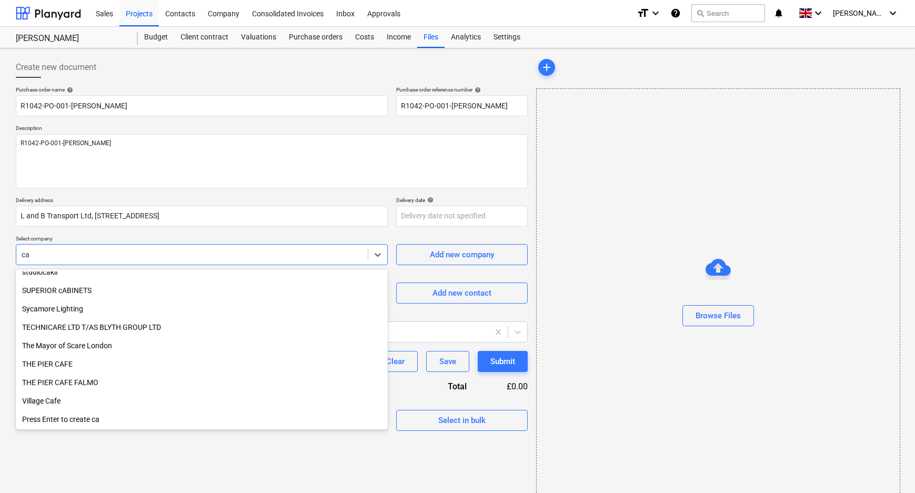
scroll to position [1205, 0]
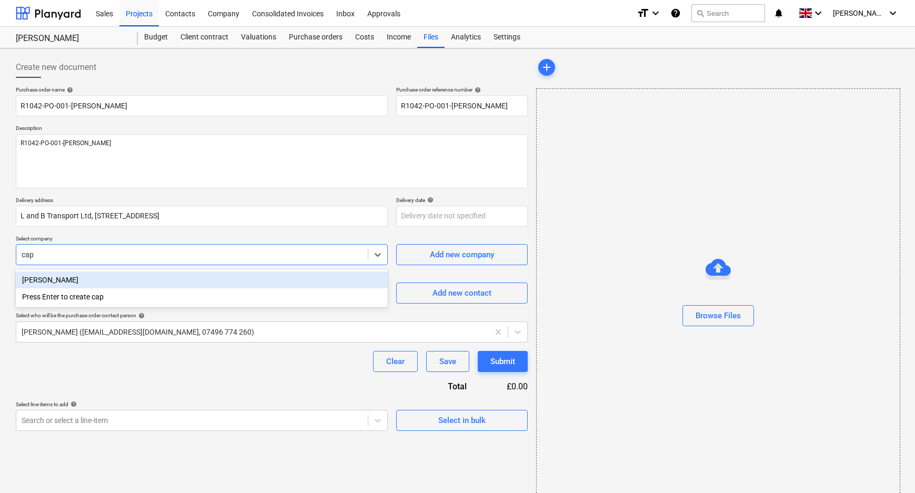
type input "capl"
click at [125, 282] on div "[PERSON_NAME]" at bounding box center [202, 280] width 372 height 17
type textarea "x"
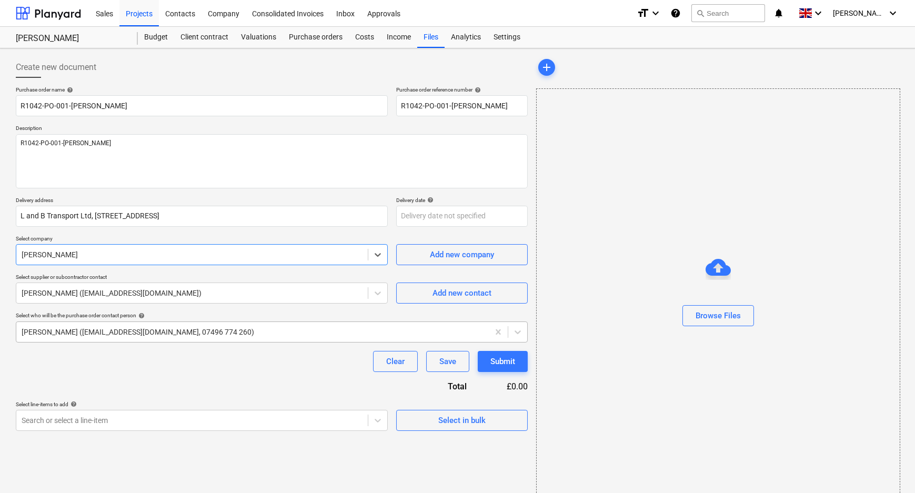
click at [128, 327] on div at bounding box center [253, 332] width 462 height 11
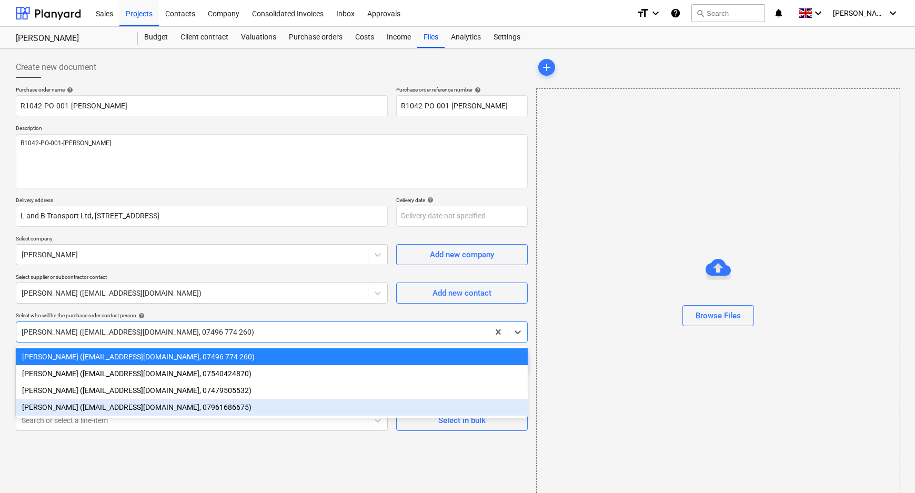
click at [101, 407] on div "[PERSON_NAME] ([EMAIL_ADDRESS][DOMAIN_NAME], 07961686675)" at bounding box center [272, 407] width 512 height 17
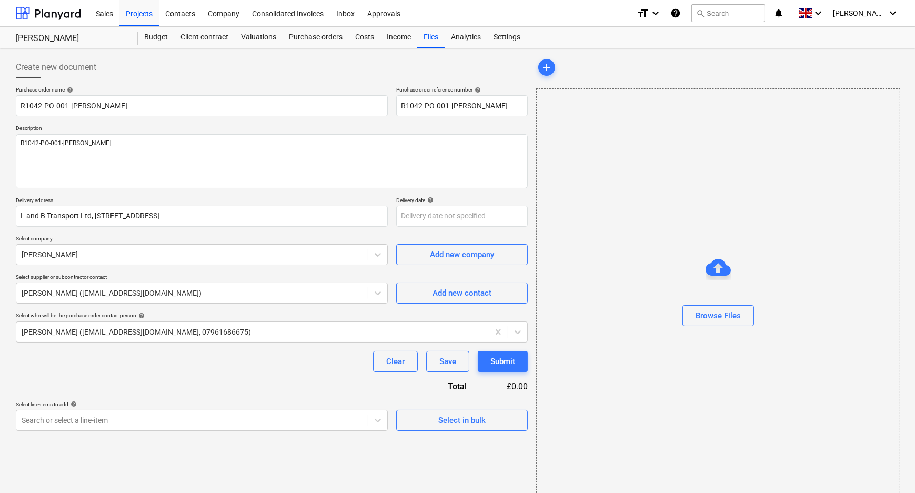
click at [98, 391] on div "Purchase order name help R1042-PO-001-[PERSON_NAME] Purchase order reference nu…" at bounding box center [272, 258] width 512 height 345
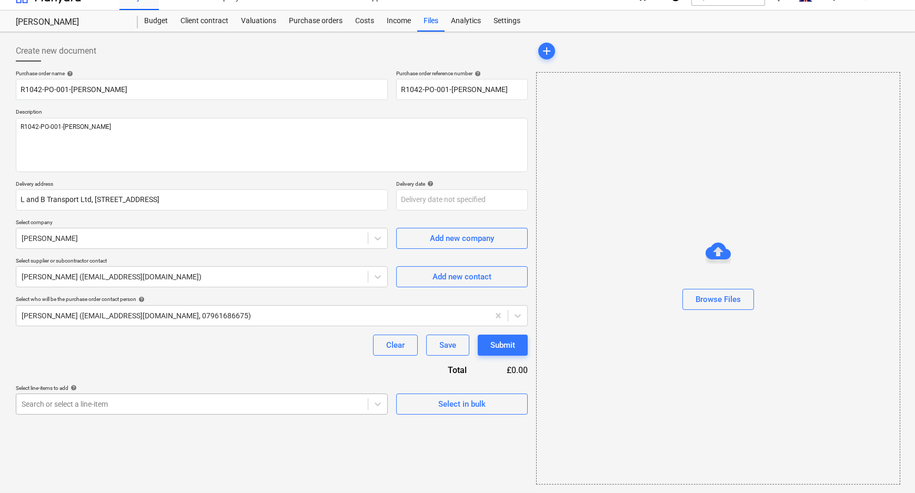
click at [92, 421] on body "Sales Projects Contacts Company Consolidated Invoices Inbox Approvals format_si…" at bounding box center [457, 230] width 915 height 493
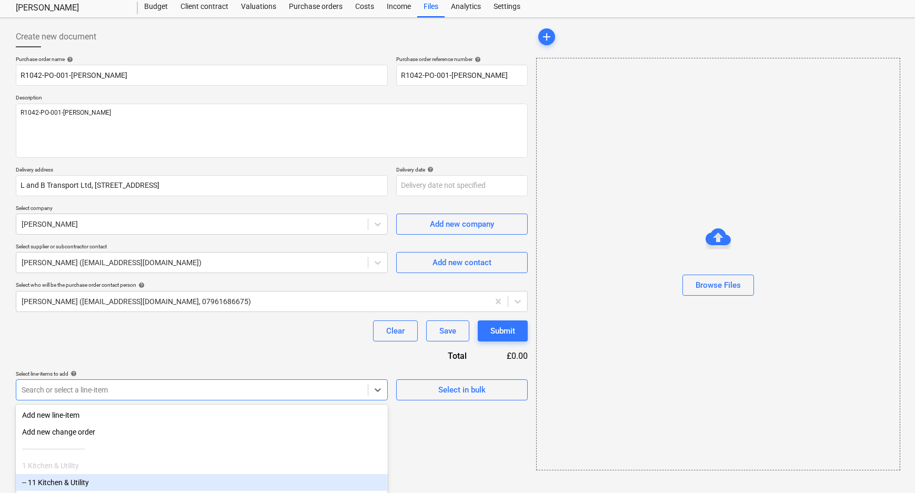
click at [99, 484] on div "-- 11 Kitchen & Utility" at bounding box center [202, 482] width 372 height 17
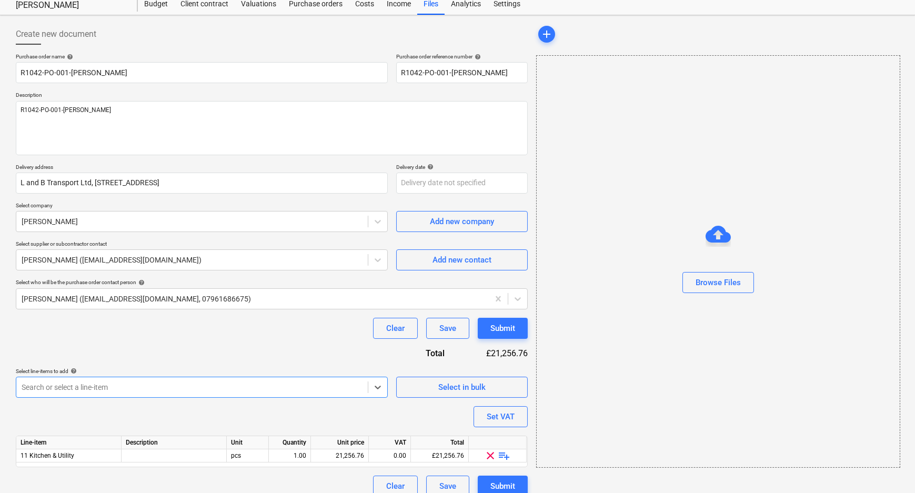
click at [137, 415] on div "Purchase order name help R1042-PO-001-[PERSON_NAME] Purchase order reference nu…" at bounding box center [272, 275] width 512 height 444
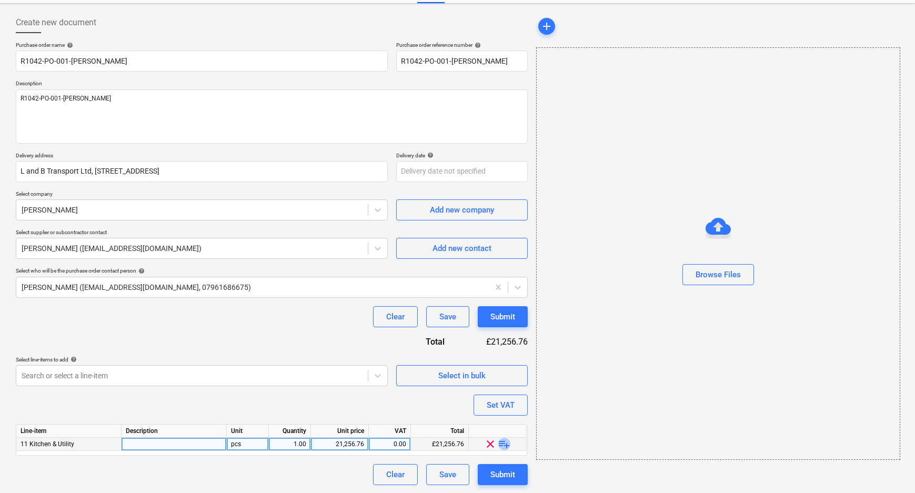
click at [507, 442] on span "playlist_add" at bounding box center [504, 444] width 13 height 13
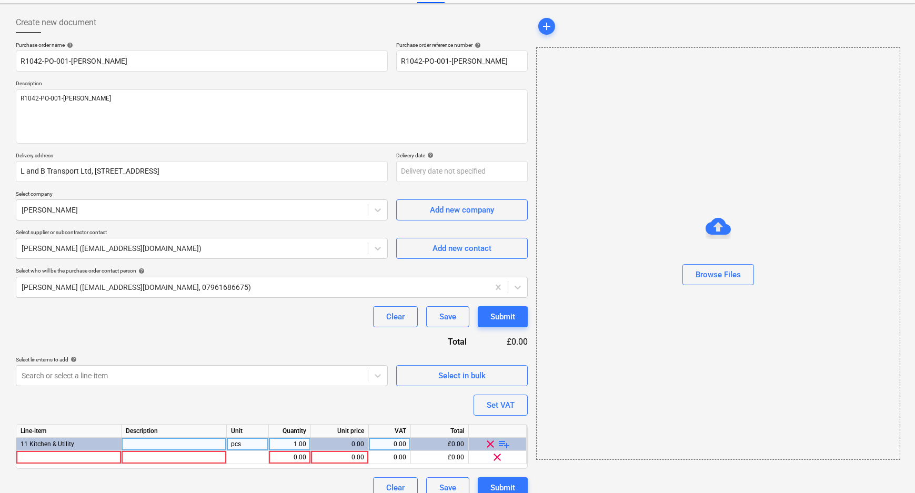
scroll to position [58, 0]
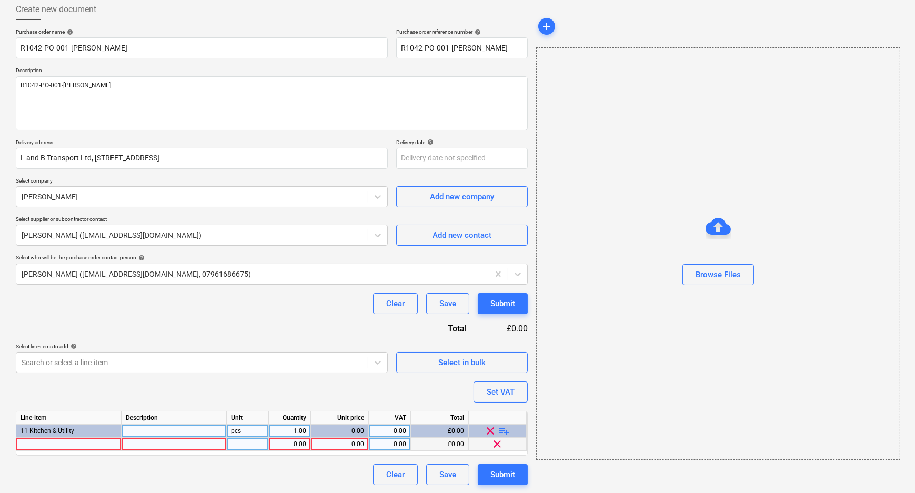
type textarea "x"
click at [77, 442] on div at bounding box center [68, 444] width 105 height 13
type input "[PERSON_NAME] - Undercounter Dual Zone Wine Cooler Black Glass"
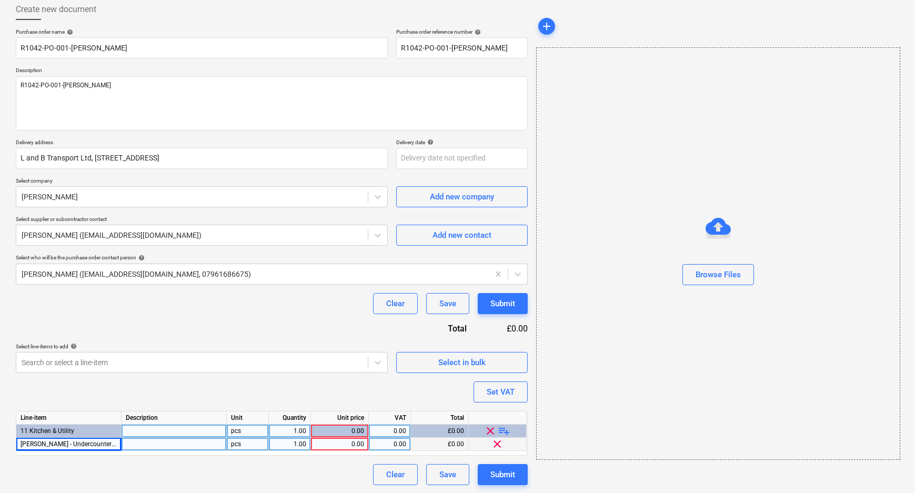
click at [137, 447] on div at bounding box center [174, 444] width 105 height 13
type textarea "x"
type input "WI6136BG"
type textarea "x"
click at [342, 447] on div "0.00" at bounding box center [339, 444] width 49 height 13
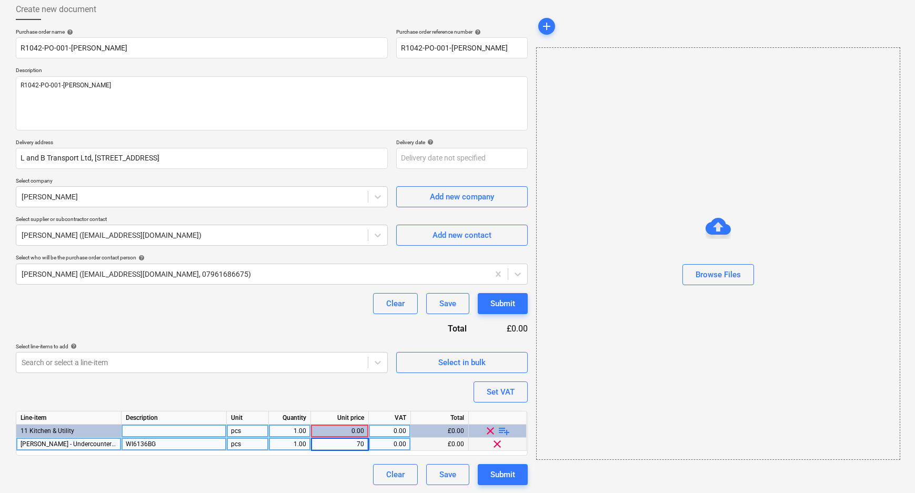
type input "706"
type textarea "x"
click at [406, 447] on div "0.00" at bounding box center [389, 444] width 33 height 13
click at [505, 390] on div "Set VAT" at bounding box center [501, 392] width 28 height 14
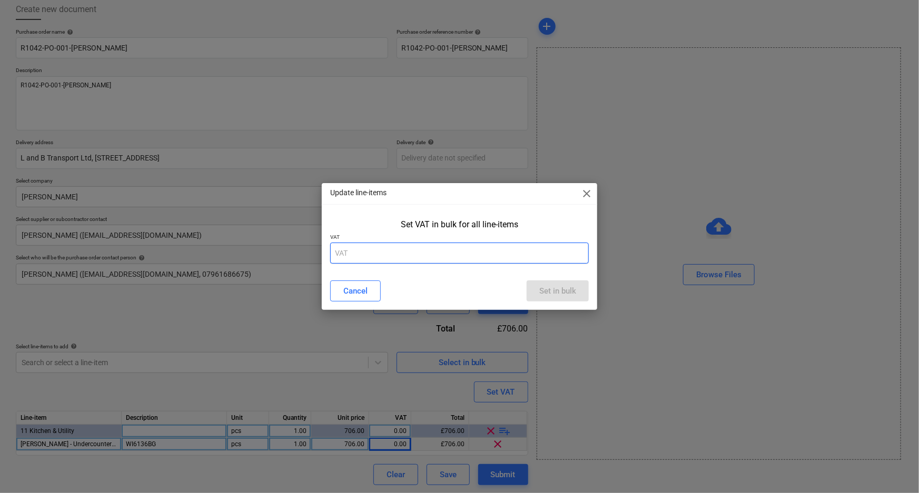
click at [439, 247] on input "text" at bounding box center [459, 253] width 259 height 21
type input "20"
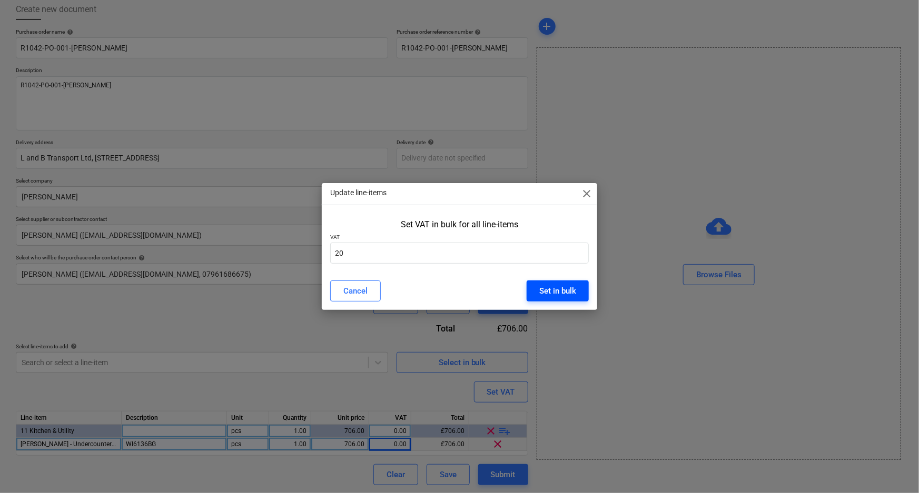
click at [584, 291] on button "Set in bulk" at bounding box center [557, 291] width 62 height 21
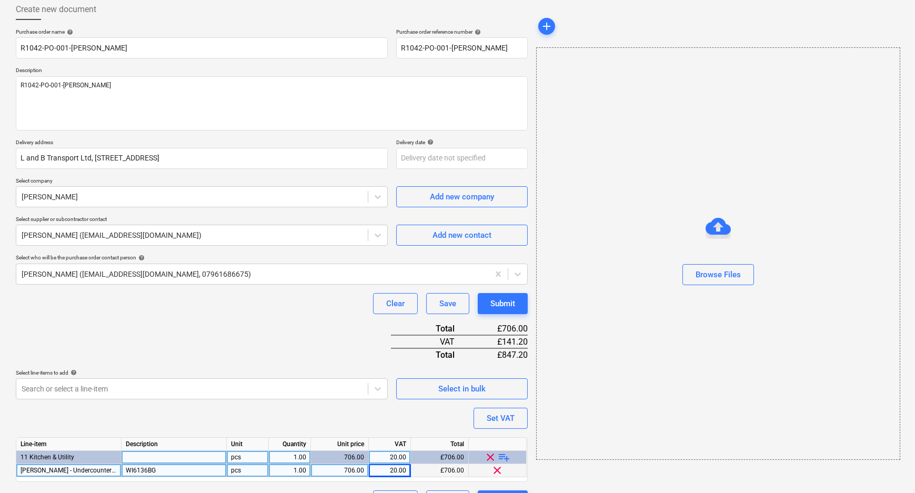
click at [357, 415] on div "Purchase order name help R1042-PO-001-[PERSON_NAME] Purchase order reference nu…" at bounding box center [272, 269] width 512 height 483
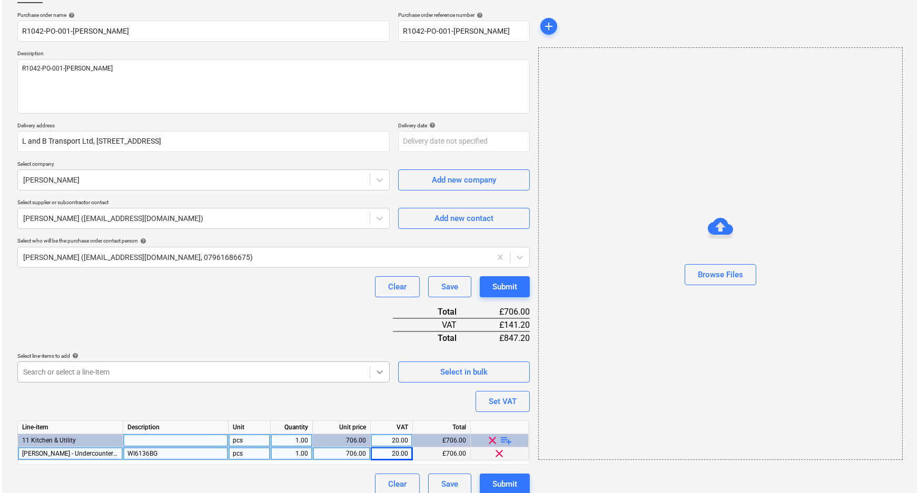
scroll to position [84, 0]
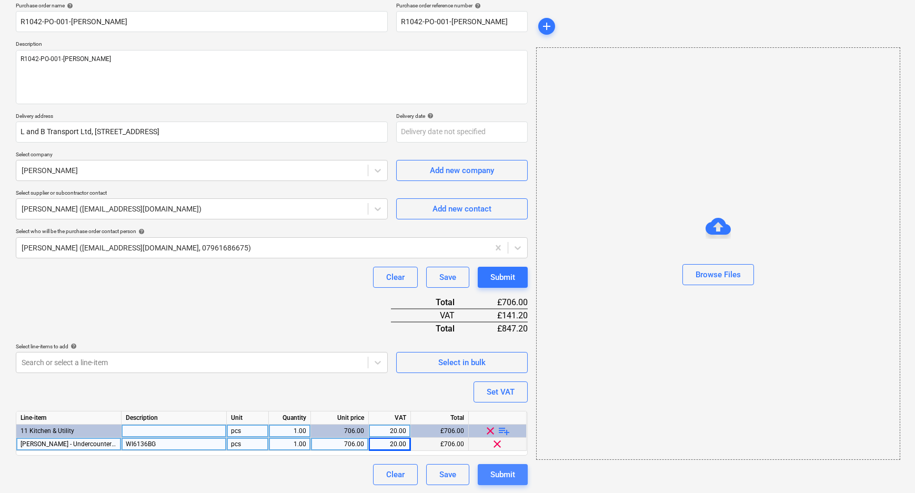
click at [519, 476] on button "Submit" at bounding box center [503, 474] width 50 height 21
type textarea "x"
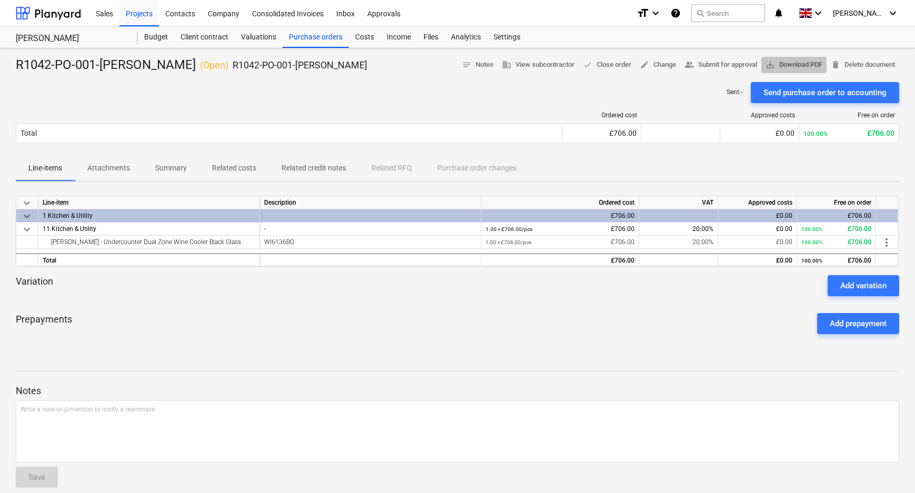
click at [803, 61] on span "save_alt Download PDF" at bounding box center [794, 65] width 57 height 12
click at [776, 64] on span "save_alt Download PDF" at bounding box center [794, 65] width 57 height 12
